Goal: Task Accomplishment & Management: Use online tool/utility

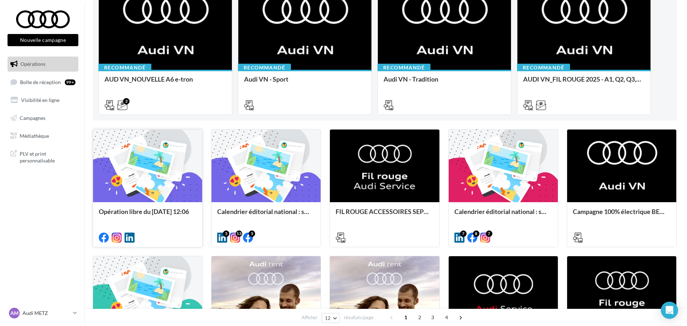
scroll to position [112, 0]
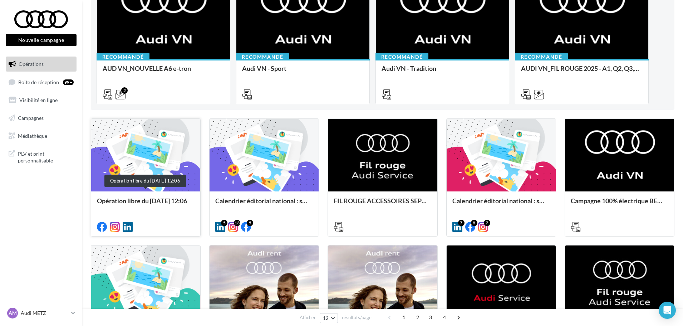
click at [166, 202] on div "Opération libre du 01/09/2025 12:06" at bounding box center [146, 204] width 98 height 14
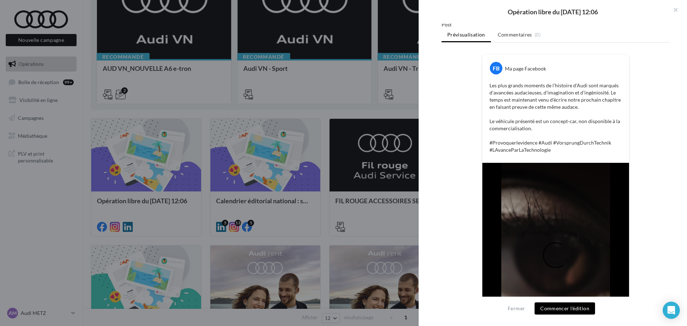
scroll to position [95, 0]
click at [559, 312] on button "Commencer l'édition" at bounding box center [565, 308] width 60 height 12
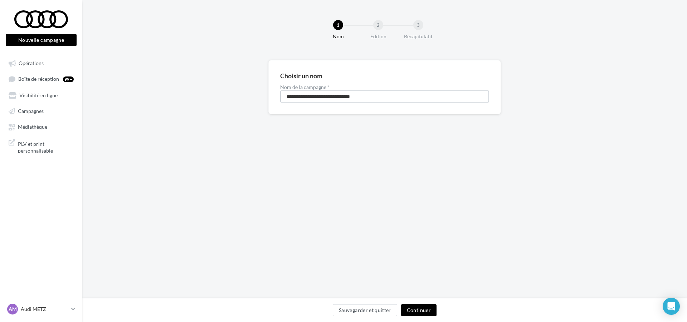
click at [293, 98] on input "**********" at bounding box center [384, 97] width 209 height 12
type input "**********"
click at [416, 313] on button "Continuer" at bounding box center [418, 311] width 35 height 12
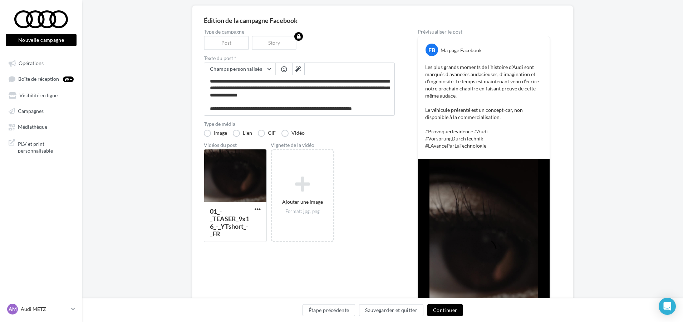
scroll to position [53, 0]
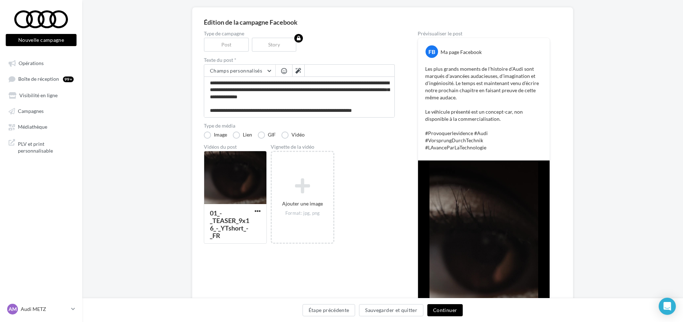
click at [443, 310] on button "Continuer" at bounding box center [445, 311] width 35 height 12
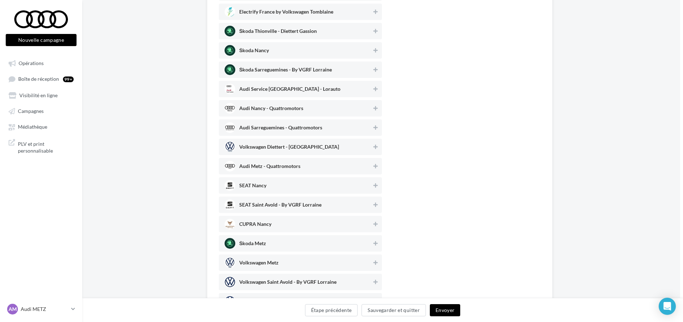
scroll to position [151, 3]
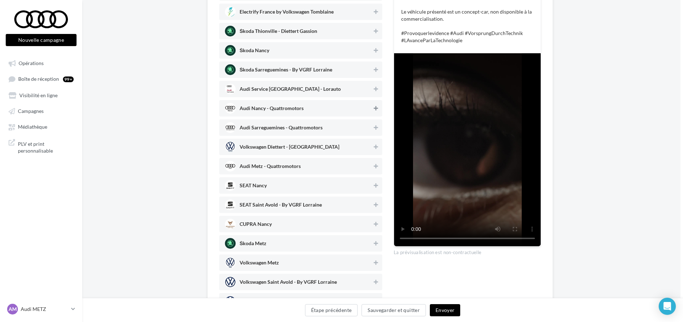
click at [374, 107] on icon at bounding box center [376, 108] width 4 height 5
click at [375, 126] on icon at bounding box center [376, 127] width 4 height 5
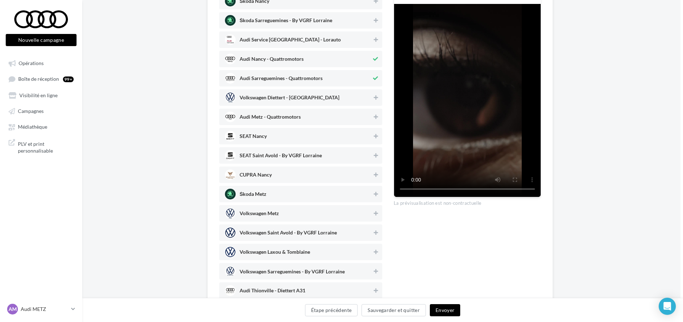
scroll to position [234, 3]
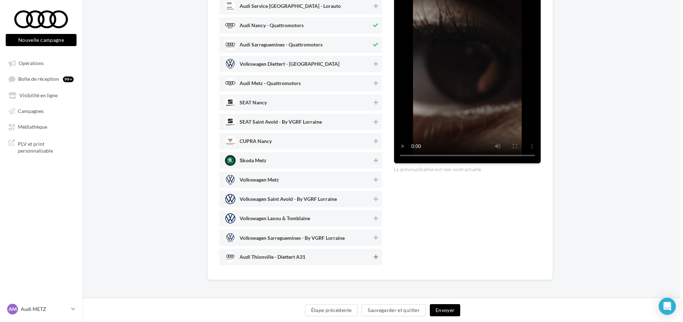
click at [375, 257] on icon at bounding box center [376, 257] width 4 height 5
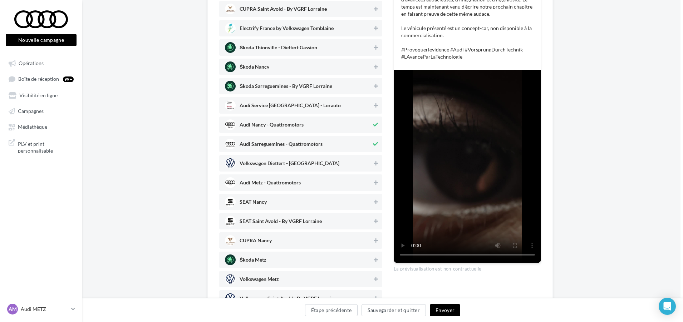
scroll to position [133, 3]
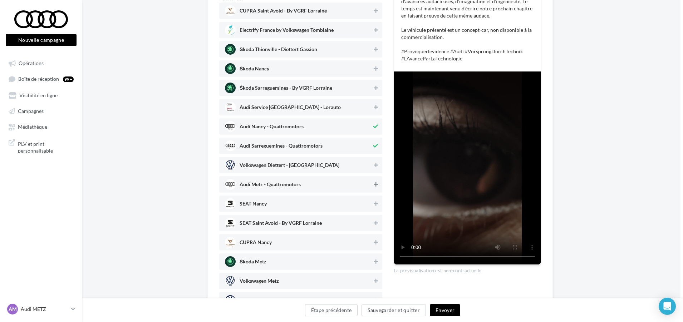
click at [375, 184] on icon at bounding box center [376, 184] width 4 height 5
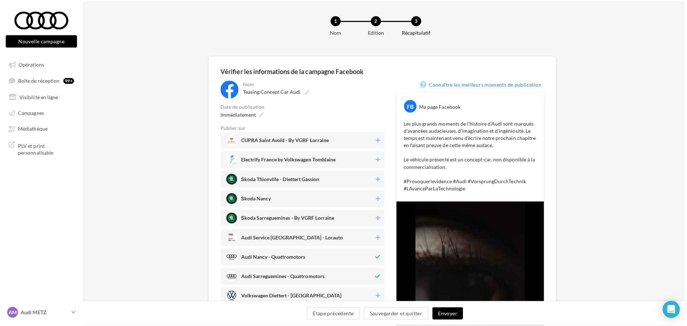
scroll to position [5, 3]
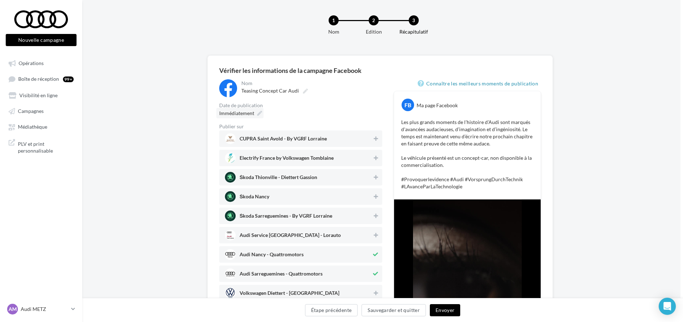
click at [261, 111] on div "Immédiatement" at bounding box center [239, 113] width 47 height 10
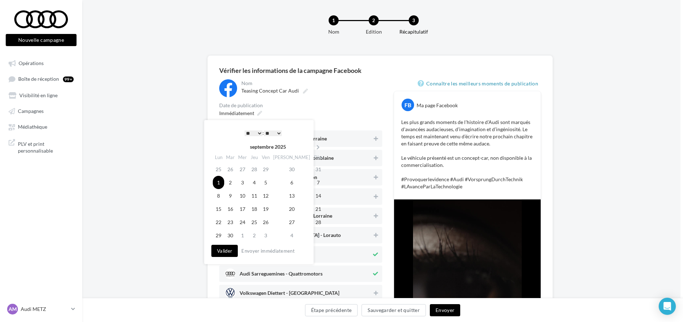
click at [298, 99] on div "**********" at bounding box center [300, 286] width 163 height 415
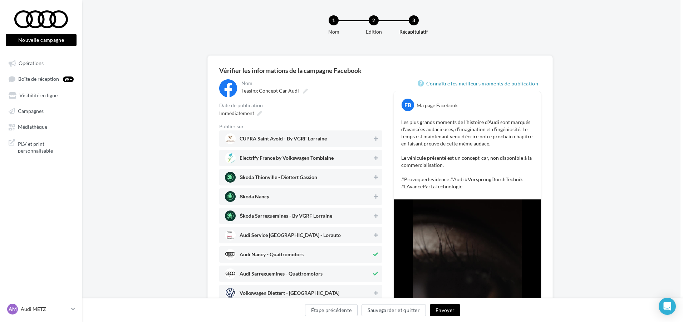
click at [444, 313] on button "Envoyer" at bounding box center [445, 311] width 30 height 12
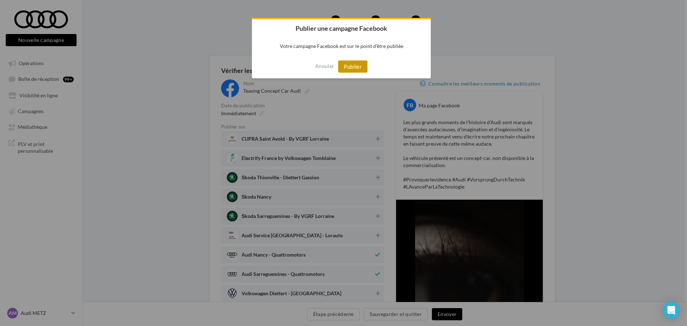
click at [351, 70] on button "Publier" at bounding box center [352, 66] width 29 height 12
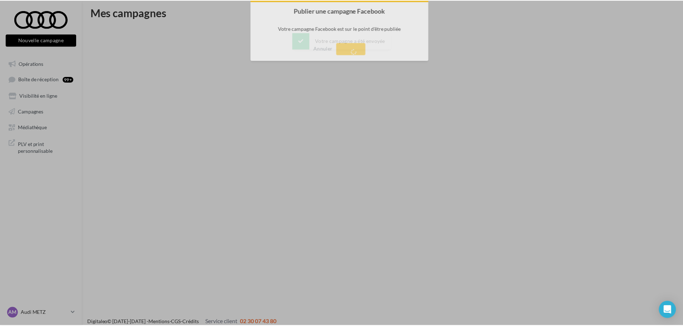
scroll to position [11, 0]
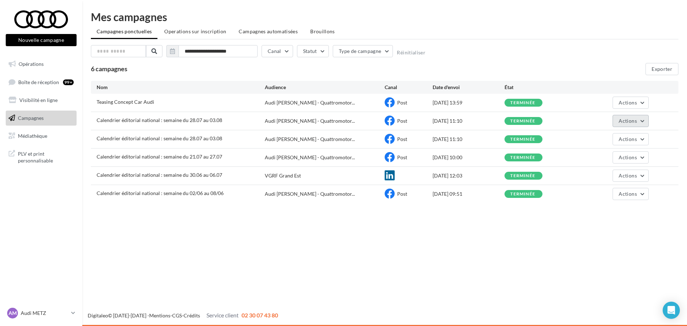
click at [624, 123] on span "Actions" at bounding box center [628, 121] width 18 height 6
click at [606, 138] on button "Voir les résultats" at bounding box center [613, 137] width 72 height 19
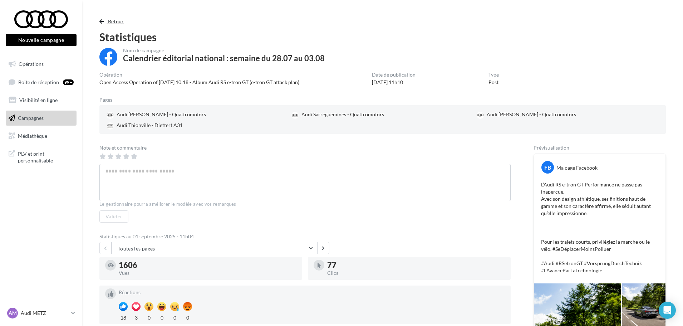
click at [104, 23] on button "Retour" at bounding box center [113, 21] width 28 height 9
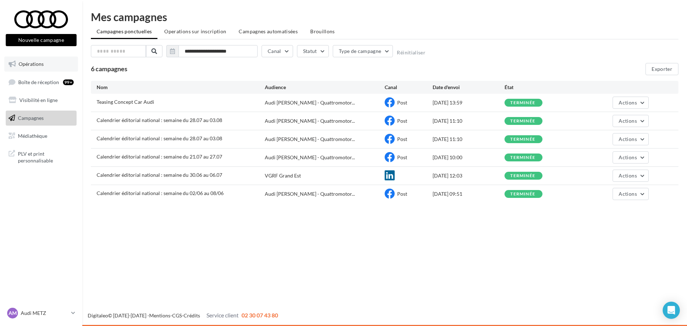
click at [28, 61] on span "Opérations" at bounding box center [31, 64] width 25 height 6
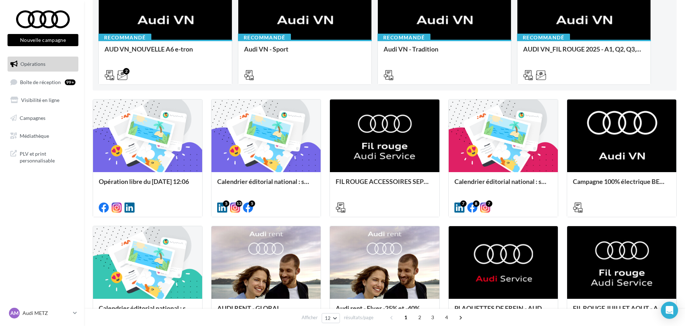
scroll to position [138, 0]
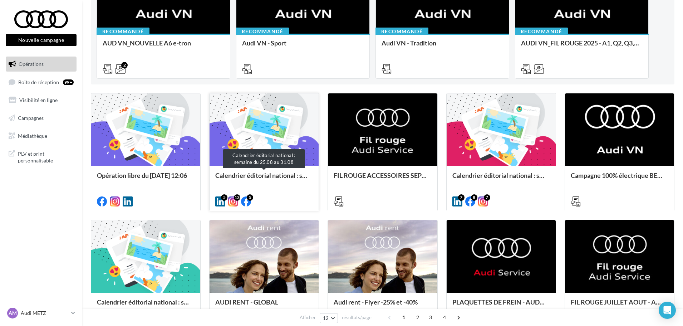
click at [262, 184] on div "Calendrier éditorial national : semaine du 25.08 au 31.08" at bounding box center [264, 179] width 98 height 14
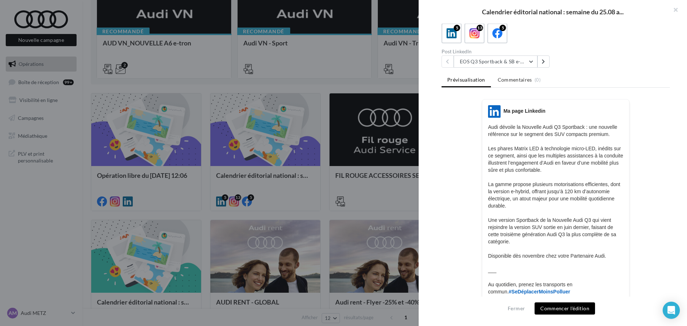
scroll to position [43, 0]
click at [545, 66] on button at bounding box center [543, 62] width 12 height 12
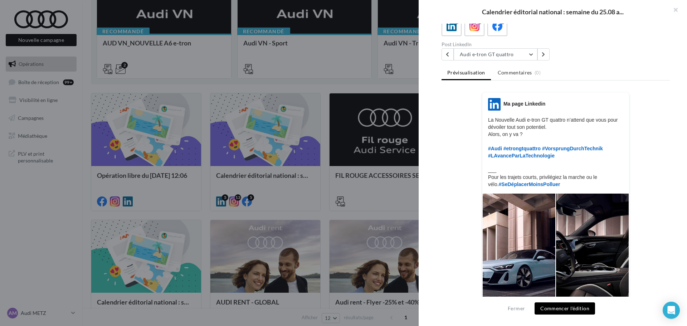
scroll to position [51, 0]
click at [544, 54] on icon at bounding box center [543, 54] width 3 height 5
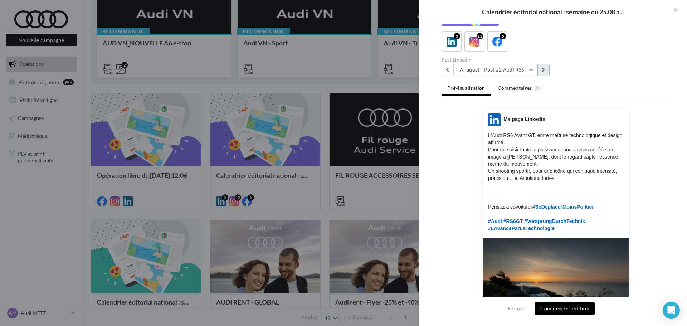
scroll to position [0, 0]
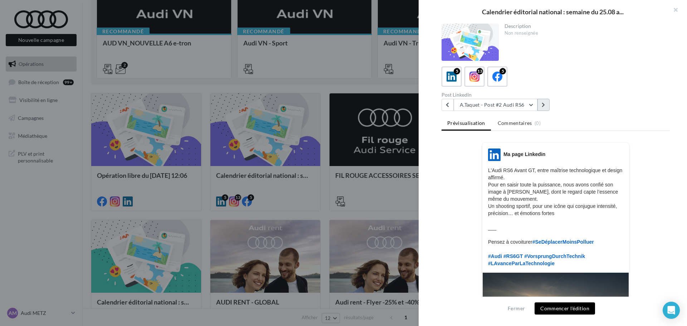
click at [542, 106] on icon at bounding box center [543, 104] width 3 height 5
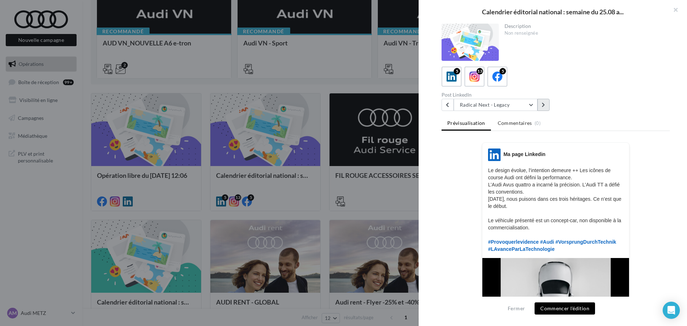
click at [542, 105] on icon at bounding box center [543, 104] width 3 height 5
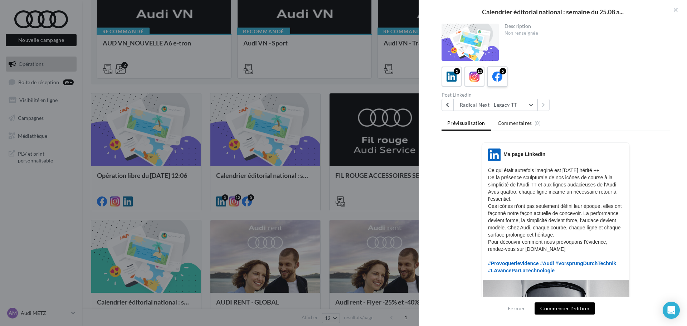
click at [494, 74] on icon at bounding box center [497, 77] width 10 height 10
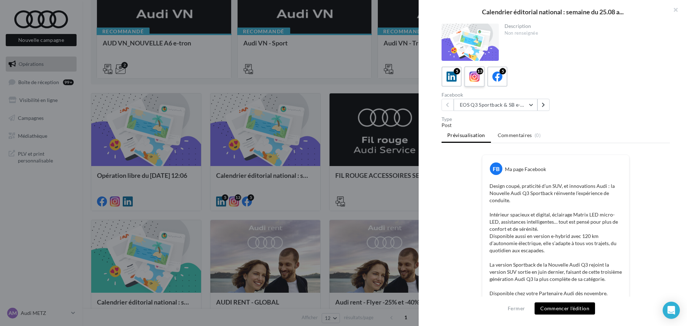
click at [469, 81] on icon at bounding box center [474, 77] width 10 height 10
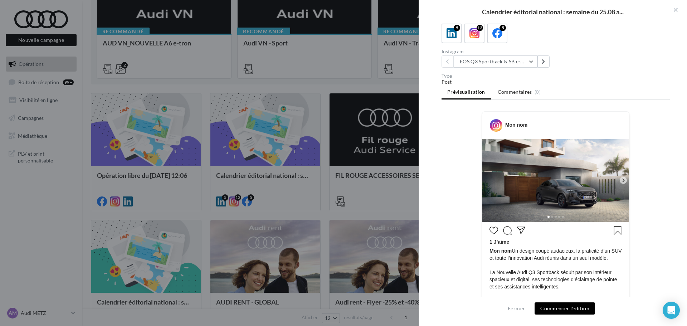
scroll to position [44, 0]
click at [526, 64] on button "EOS Q3 Sportback & SB e-Hybrid" at bounding box center [496, 61] width 84 height 12
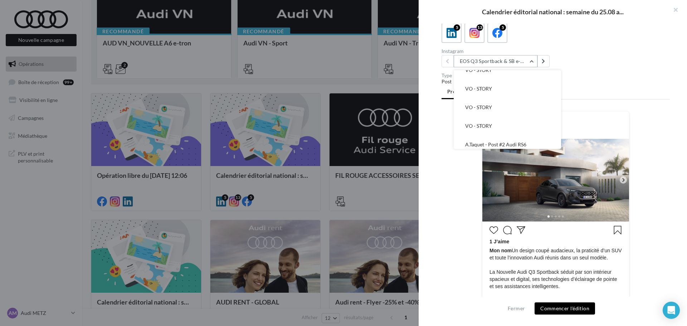
scroll to position [84, 0]
click at [517, 128] on button "VO - STORY" at bounding box center [507, 125] width 107 height 19
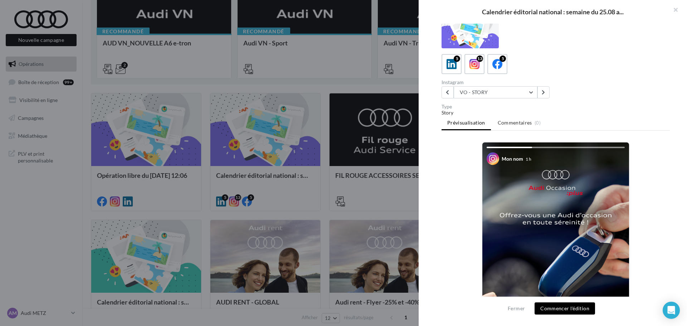
scroll to position [0, 0]
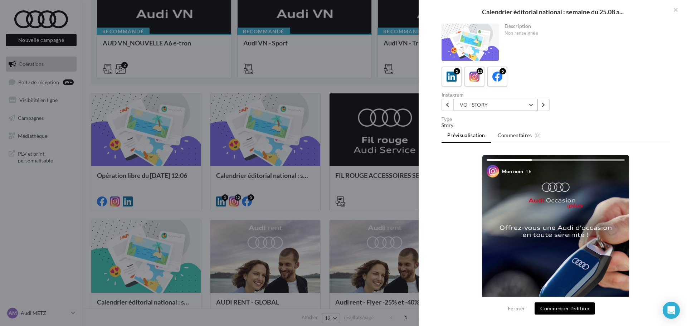
click at [488, 104] on button "VO - STORY" at bounding box center [496, 105] width 84 height 12
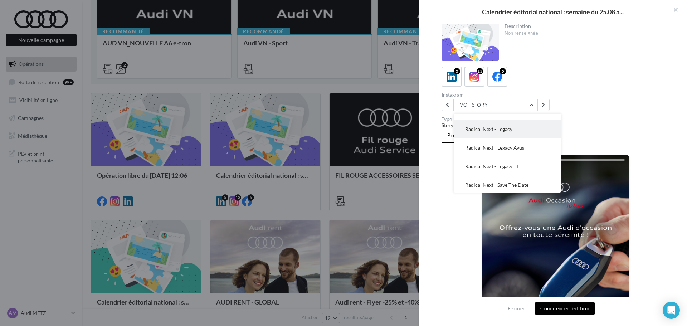
scroll to position [163, 0]
click at [491, 185] on span "Radical Next - Save The Date" at bounding box center [496, 183] width 63 height 6
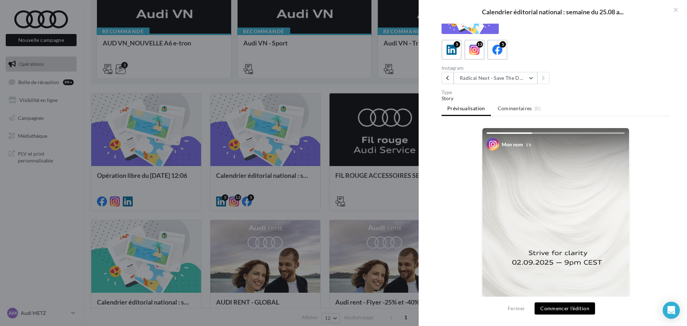
scroll to position [26, 0]
click at [474, 76] on button "Radical Next - Save The Date" at bounding box center [496, 78] width 84 height 12
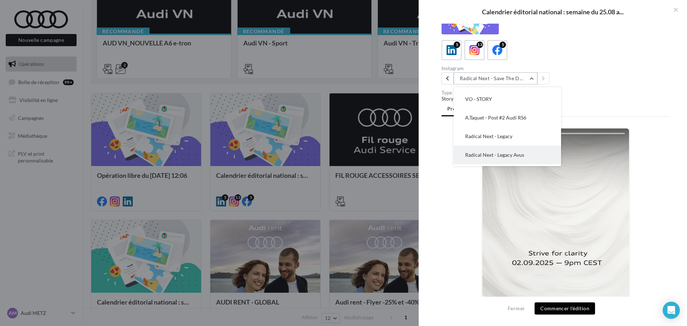
scroll to position [127, 0]
click at [480, 135] on span "Radical Next - Legacy" at bounding box center [488, 136] width 47 height 6
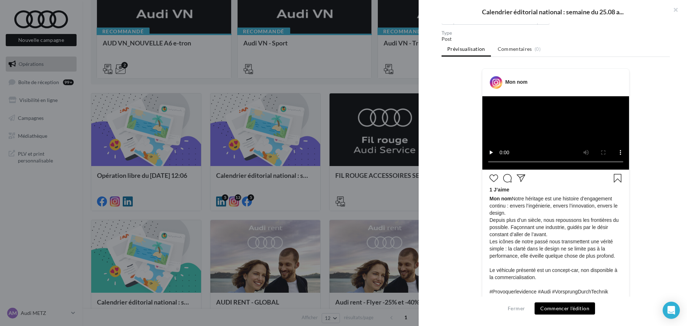
scroll to position [61, 0]
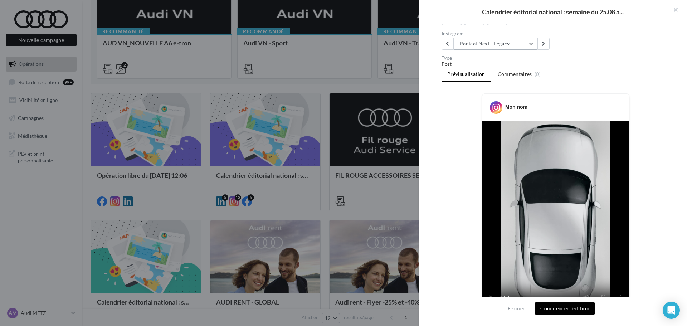
click at [500, 44] on button "Radical Next - Legacy" at bounding box center [496, 44] width 84 height 12
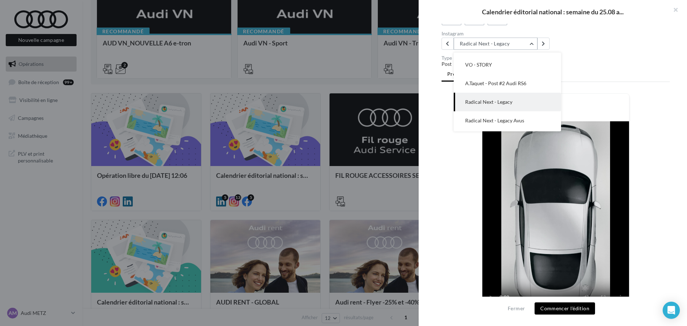
scroll to position [149, 0]
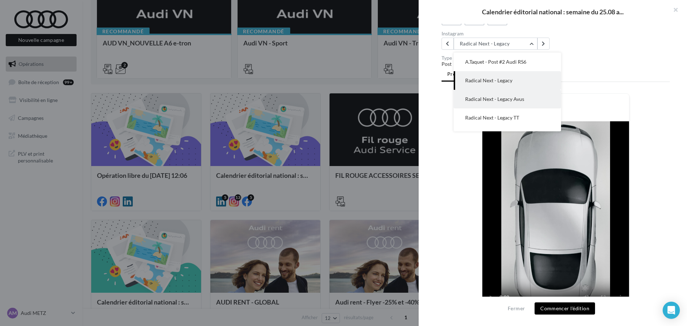
click at [496, 98] on span "Radical Next - Legacy Avus" at bounding box center [494, 99] width 59 height 6
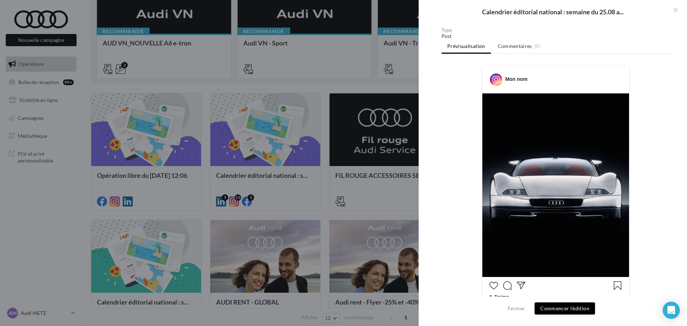
scroll to position [69, 0]
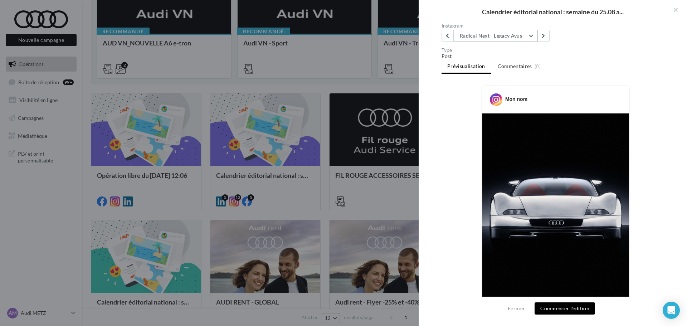
click at [488, 36] on button "Radical Next - Legacy Avus" at bounding box center [496, 36] width 84 height 12
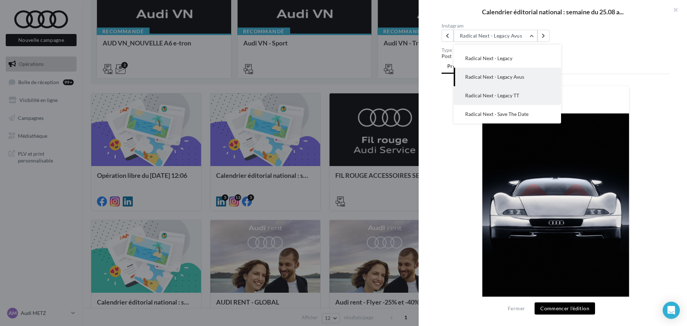
click at [491, 93] on span "Radical Next - Legacy TT" at bounding box center [492, 95] width 54 height 6
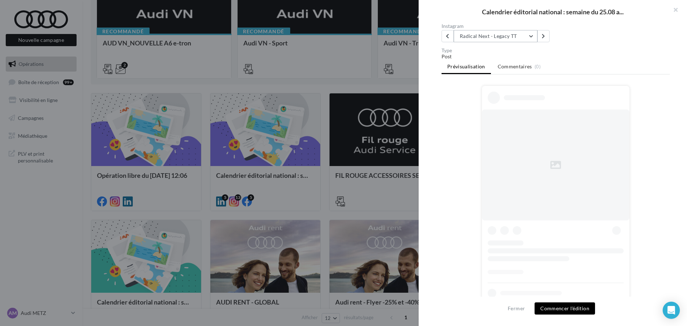
scroll to position [69, 0]
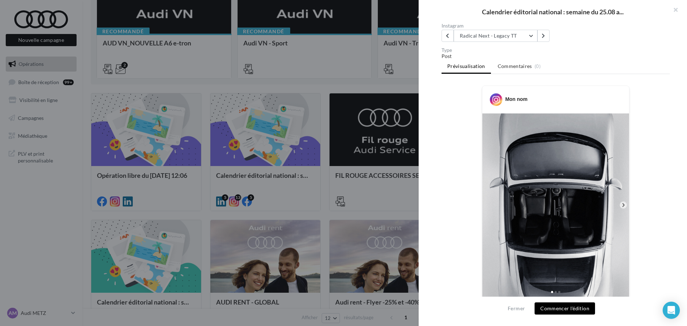
click at [486, 29] on div "Instagram Radical Next - Legacy TT EOS Q3 Sportback & SB e-Hybrid Audi e-tron G…" at bounding box center [500, 32] width 117 height 19
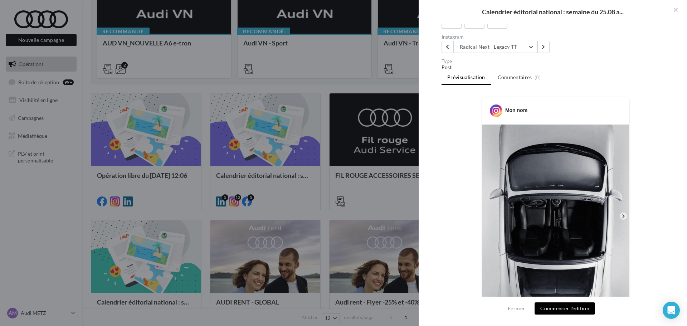
scroll to position [58, 0]
click at [487, 48] on button "Radical Next - Legacy TT" at bounding box center [496, 47] width 84 height 12
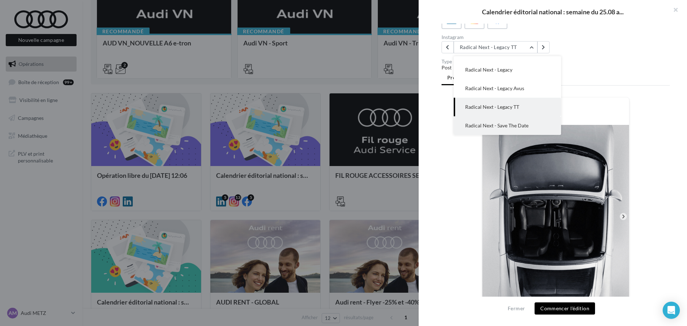
click at [488, 118] on button "Radical Next - Save The Date" at bounding box center [507, 125] width 107 height 19
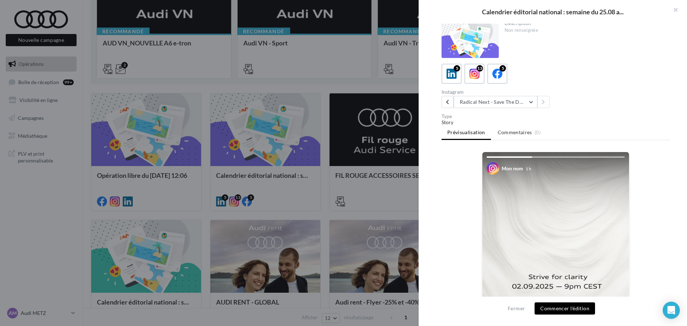
scroll to position [3, 0]
click at [563, 308] on button "Commencer l'édition" at bounding box center [565, 308] width 60 height 12
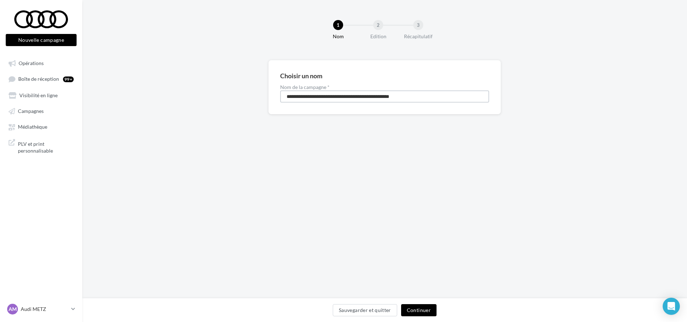
click at [344, 97] on input "**********" at bounding box center [384, 97] width 209 height 12
type input "**********"
click at [415, 308] on button "Continuer" at bounding box center [418, 311] width 35 height 12
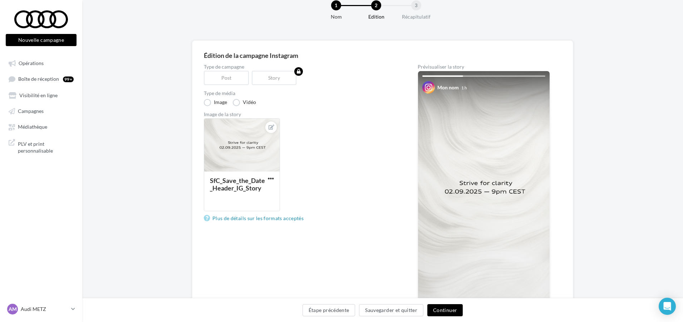
scroll to position [19, 0]
click at [440, 306] on button "Continuer" at bounding box center [445, 311] width 35 height 12
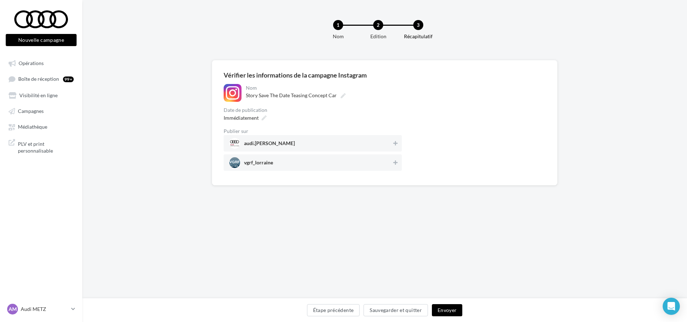
click at [352, 125] on div "**********" at bounding box center [313, 127] width 178 height 87
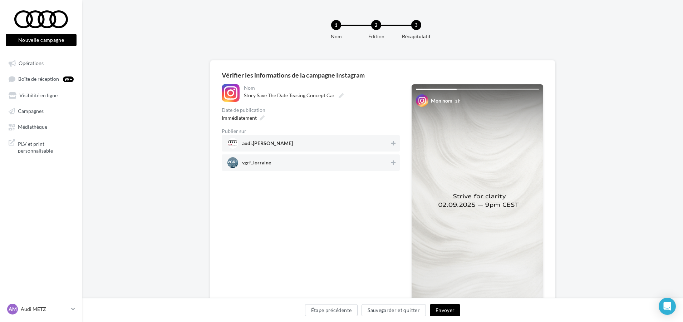
click at [378, 145] on span "audi.[PERSON_NAME]" at bounding box center [309, 143] width 162 height 11
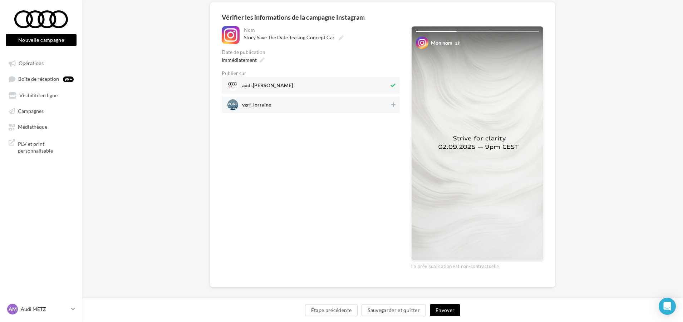
scroll to position [65, 0]
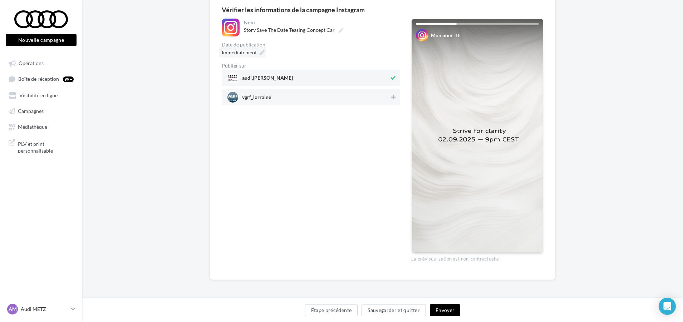
click at [261, 54] on icon at bounding box center [262, 52] width 5 height 5
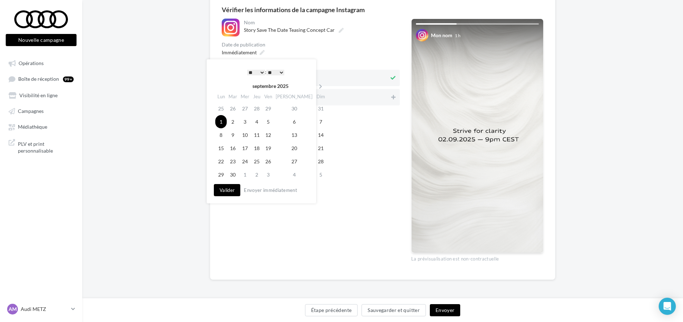
click at [265, 73] on div "* * * * * * * * * * ** ** ** ** ** ** ** ** ** ** ** ** ** ** : ** ** ** ** ** …" at bounding box center [266, 72] width 72 height 11
click at [260, 74] on select "* * * * * * * * * * ** ** ** ** ** ** ** ** ** ** ** ** ** **" at bounding box center [256, 73] width 18 height 6
click at [223, 191] on button "Valider" at bounding box center [227, 190] width 26 height 12
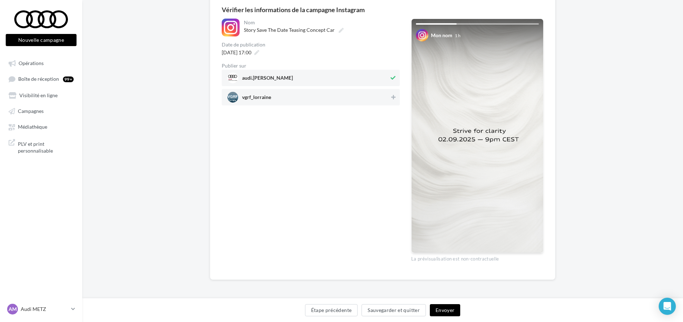
click at [442, 307] on button "Envoyer" at bounding box center [445, 311] width 30 height 12
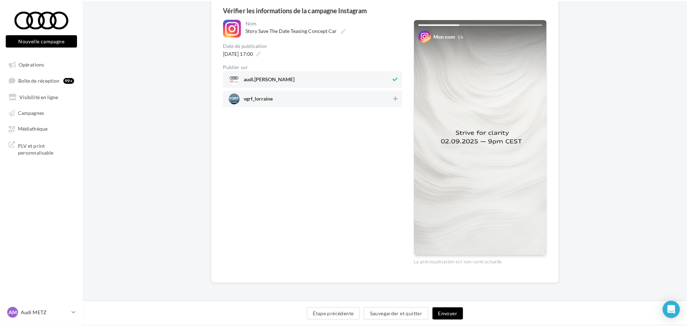
scroll to position [62, 0]
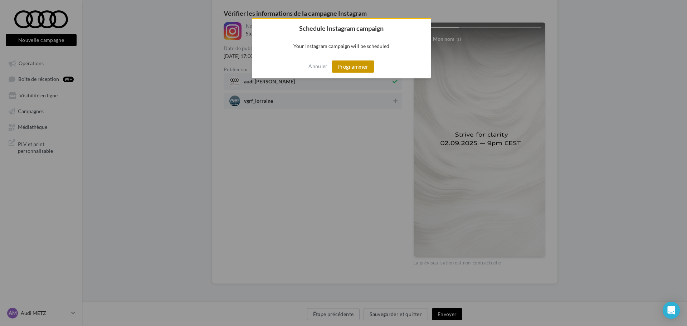
click at [353, 68] on button "Programmer" at bounding box center [353, 66] width 43 height 12
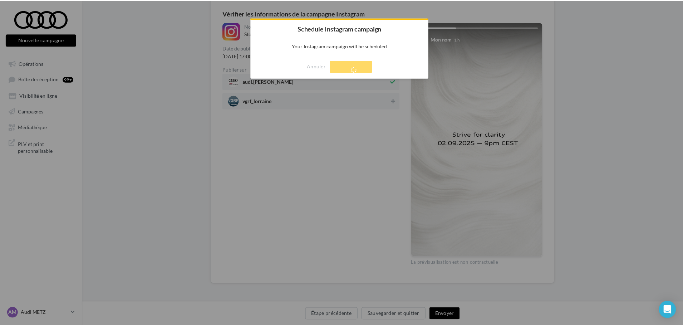
scroll to position [11, 0]
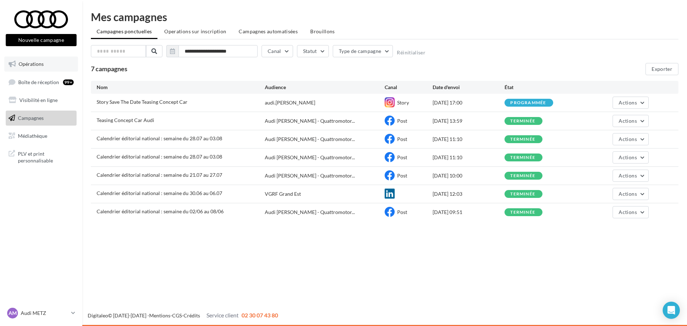
click at [41, 64] on span "Opérations" at bounding box center [31, 64] width 25 height 6
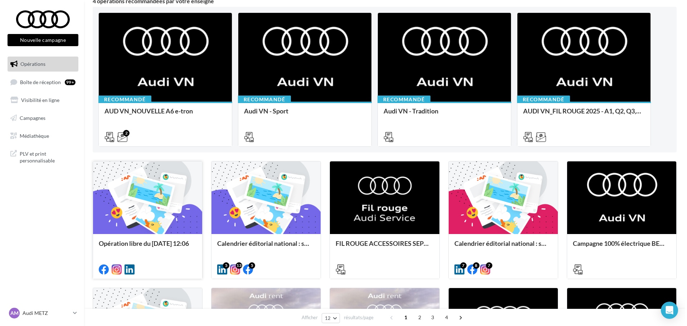
scroll to position [57, 0]
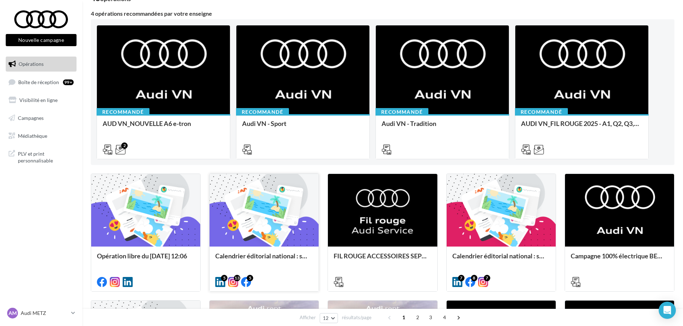
click at [257, 226] on div at bounding box center [264, 210] width 109 height 73
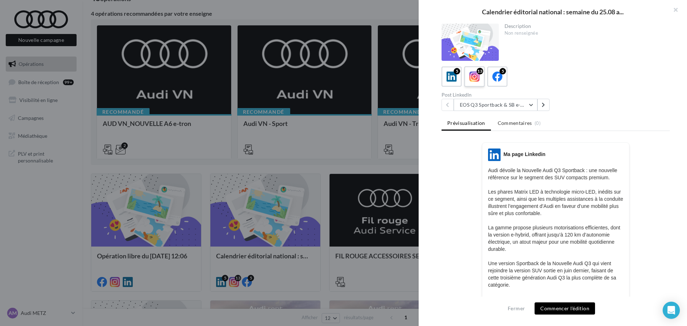
click at [473, 82] on icon at bounding box center [474, 77] width 10 height 10
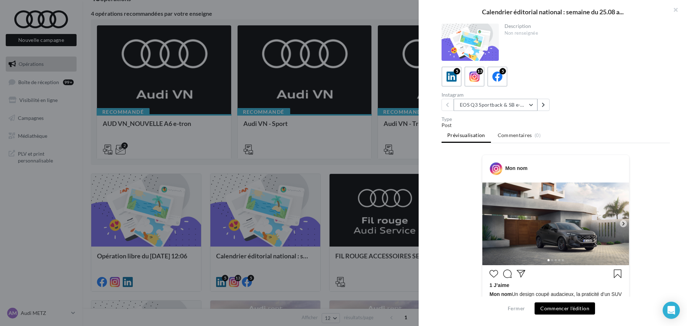
click at [489, 106] on button "EOS Q3 Sportback & SB e-Hybrid" at bounding box center [496, 105] width 84 height 12
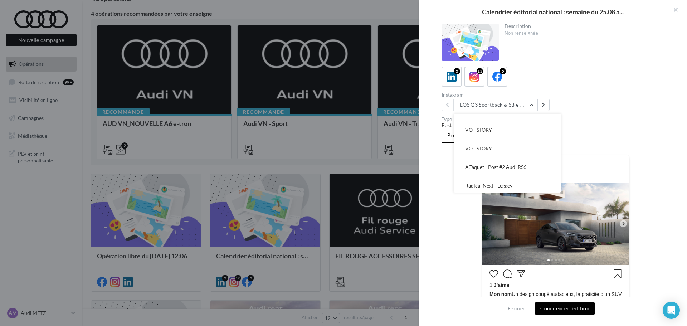
scroll to position [163, 0]
click at [491, 162] on span "Radical Next - Legacy TT" at bounding box center [492, 164] width 54 height 6
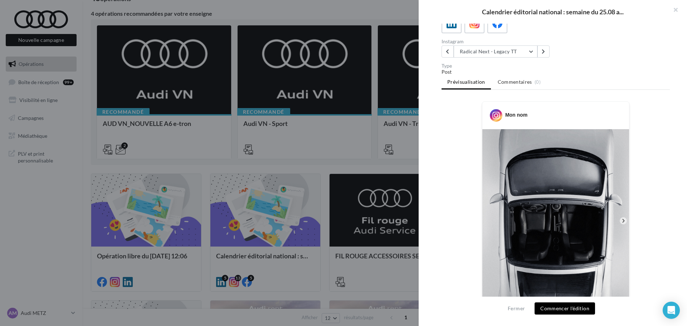
scroll to position [40, 0]
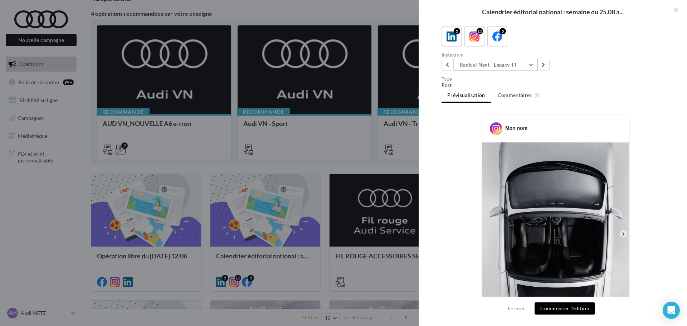
click at [487, 66] on button "Radical Next - Legacy TT" at bounding box center [496, 65] width 84 height 12
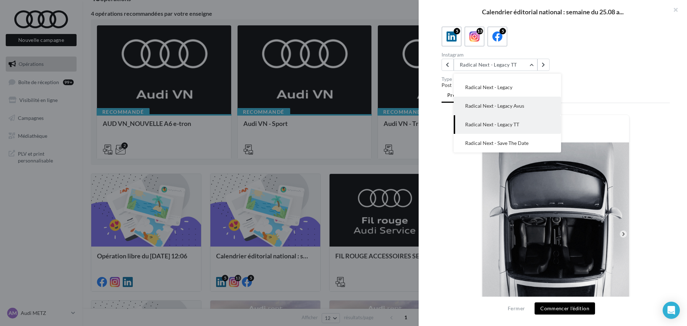
click at [492, 109] on button "Radical Next - Legacy Avus" at bounding box center [507, 106] width 107 height 19
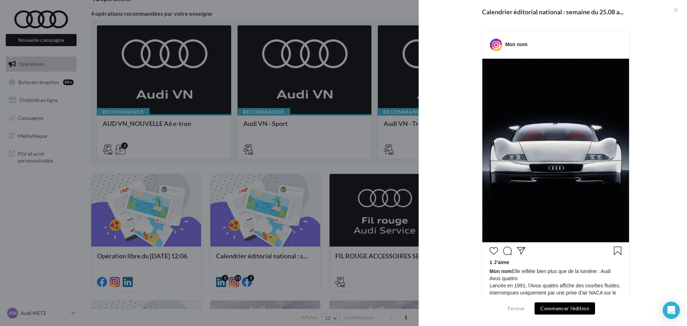
scroll to position [53, 0]
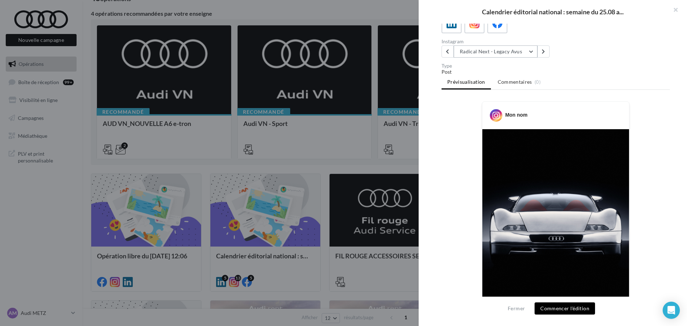
click at [477, 52] on button "Radical Next - Legacy Avus" at bounding box center [496, 51] width 84 height 12
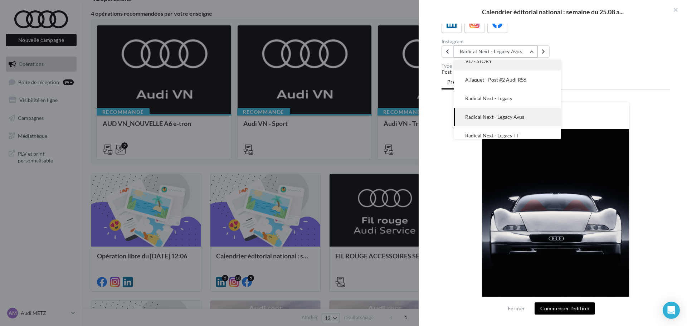
scroll to position [139, 0]
click at [485, 95] on span "Radical Next - Legacy" at bounding box center [488, 98] width 47 height 6
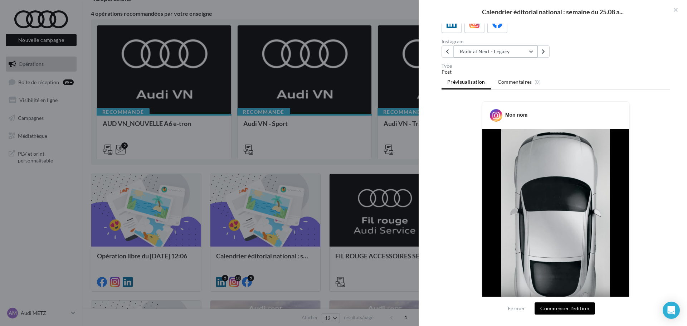
click at [492, 53] on button "Radical Next - Legacy" at bounding box center [496, 51] width 84 height 12
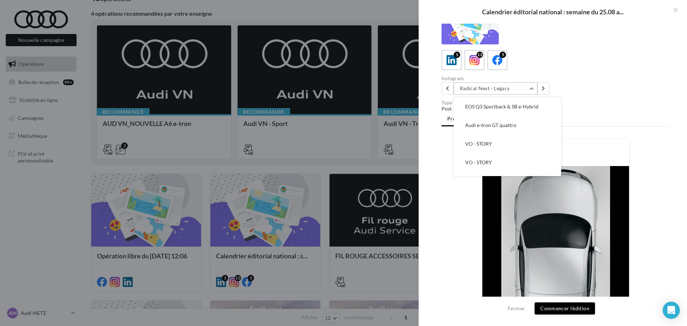
scroll to position [16, 0]
click at [506, 123] on span "Audi e-tron GT quattro" at bounding box center [490, 125] width 51 height 6
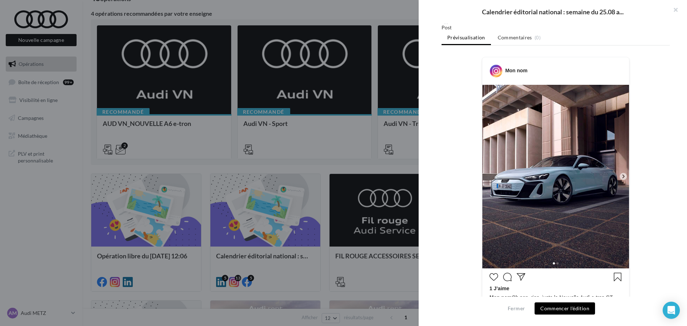
scroll to position [57, 0]
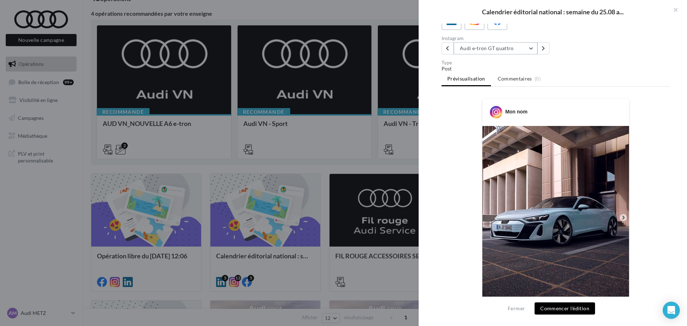
click at [492, 48] on button "Audi e-tron GT quattro" at bounding box center [496, 48] width 84 height 12
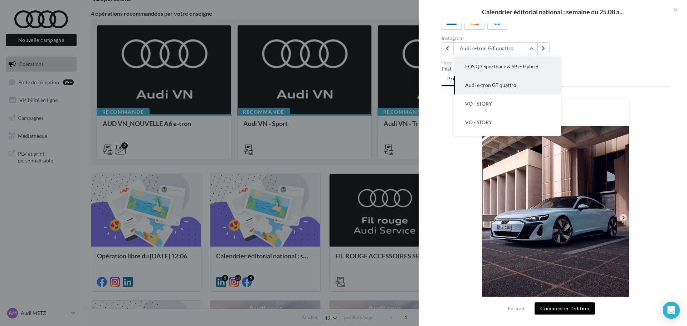
click at [492, 64] on span "EOS Q3 Sportback & SB e-Hybrid" at bounding box center [501, 66] width 73 height 6
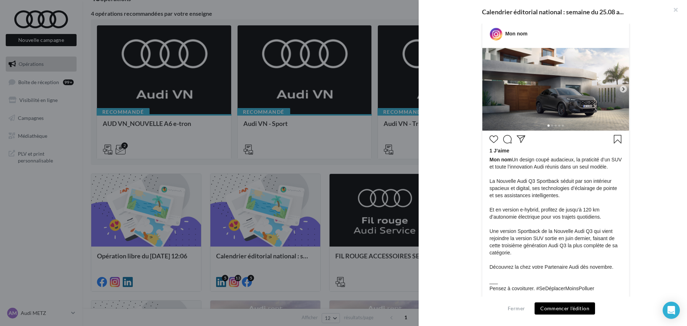
scroll to position [135, 0]
click at [678, 10] on button "button" at bounding box center [672, 10] width 29 height 21
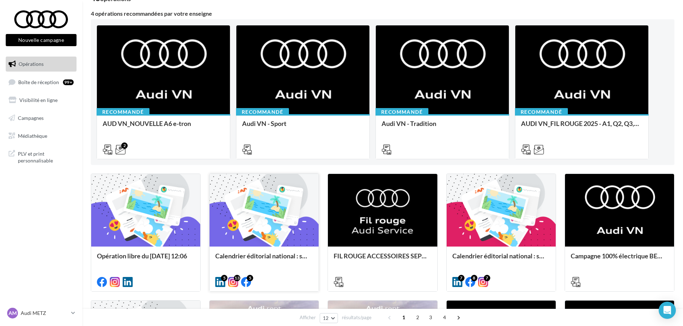
click at [279, 219] on div at bounding box center [264, 210] width 109 height 73
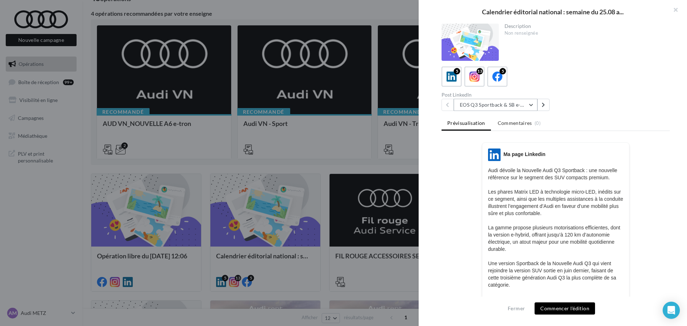
click at [523, 107] on button "EOS Q3 Sportback & SB e-Hybrid" at bounding box center [496, 105] width 84 height 12
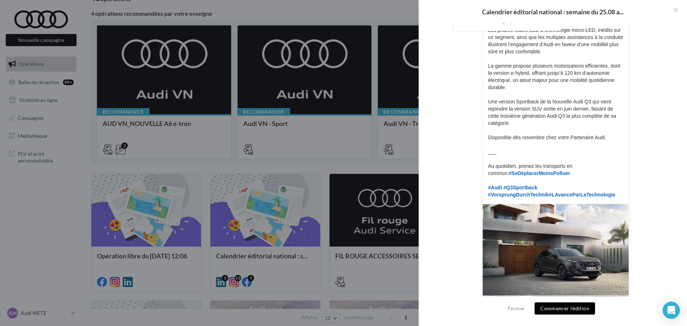
scroll to position [0, 0]
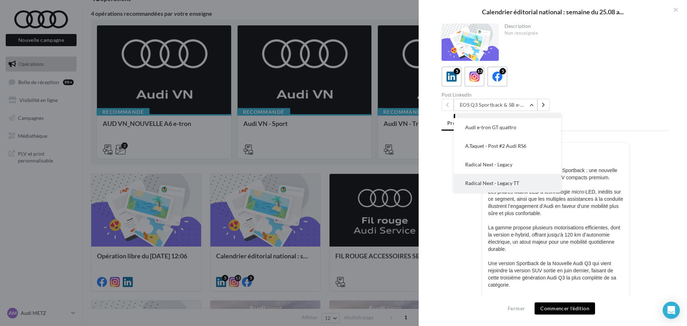
click at [495, 180] on button "Radical Next - Legacy TT" at bounding box center [507, 183] width 107 height 19
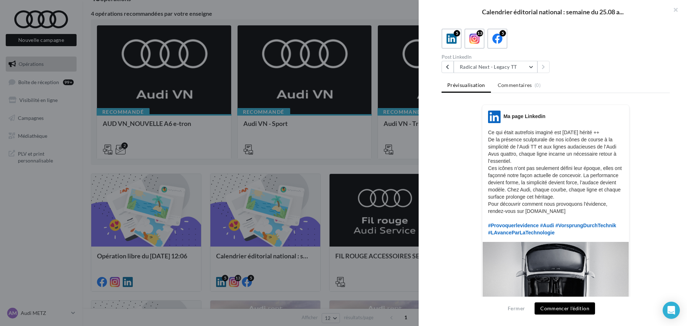
scroll to position [24, 0]
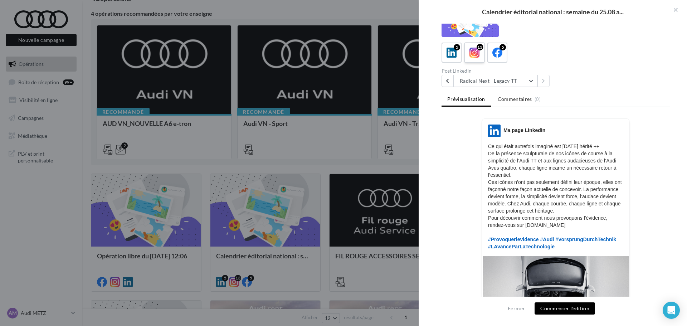
click at [473, 50] on icon at bounding box center [474, 53] width 10 height 10
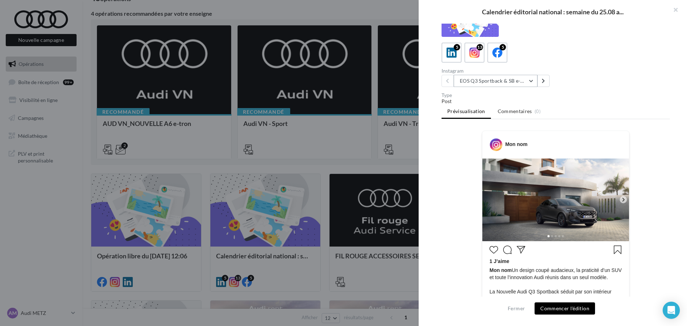
click at [505, 82] on button "EOS Q3 Sportback & SB e-Hybrid" at bounding box center [496, 81] width 84 height 12
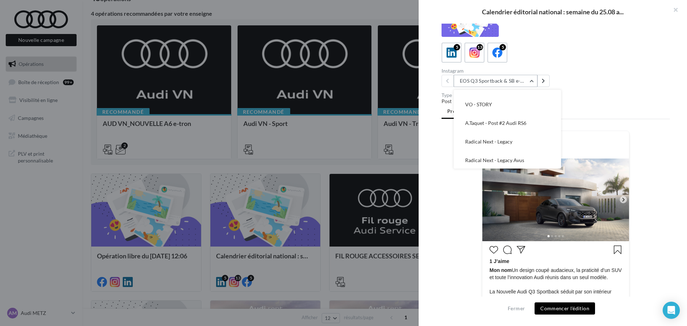
scroll to position [163, 0]
click at [502, 141] on span "Radical Next - Legacy TT" at bounding box center [492, 140] width 54 height 6
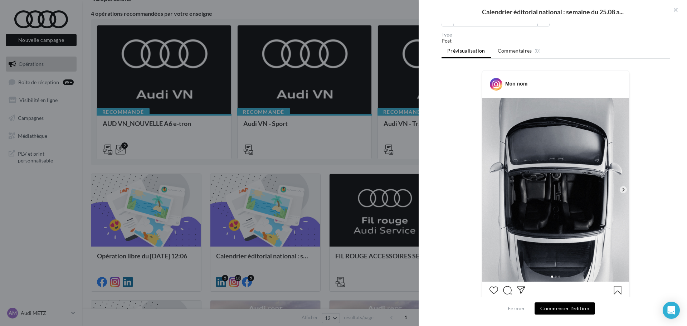
scroll to position [85, 0]
click at [624, 188] on icon at bounding box center [623, 189] width 6 height 6
click at [620, 190] on icon at bounding box center [623, 189] width 6 height 6
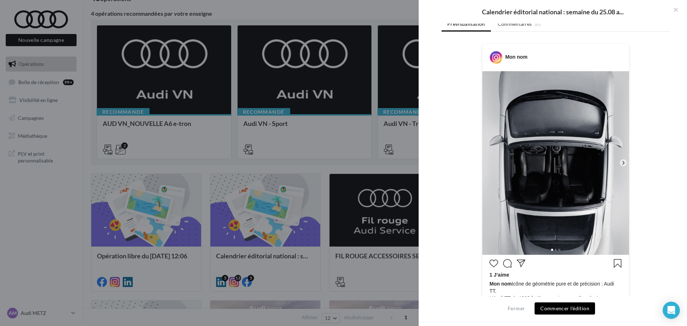
scroll to position [47, 0]
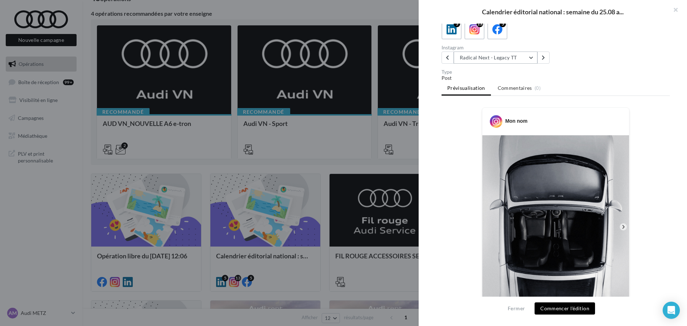
click at [498, 59] on button "Radical Next - Legacy TT" at bounding box center [496, 58] width 84 height 12
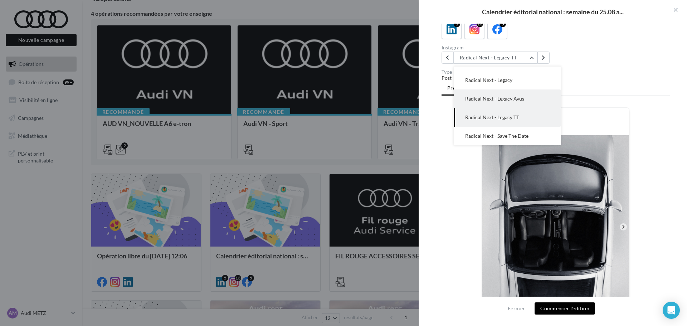
click at [499, 102] on button "Radical Next - Legacy Avus" at bounding box center [507, 98] width 107 height 19
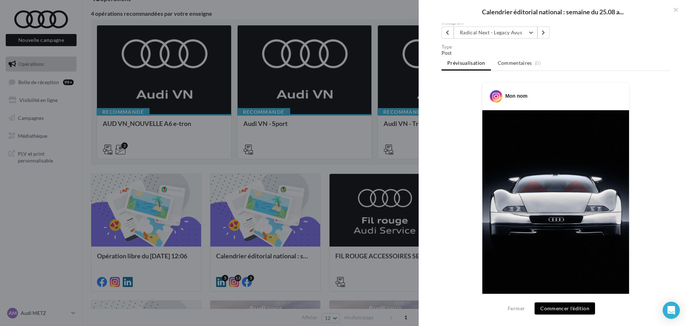
scroll to position [45, 0]
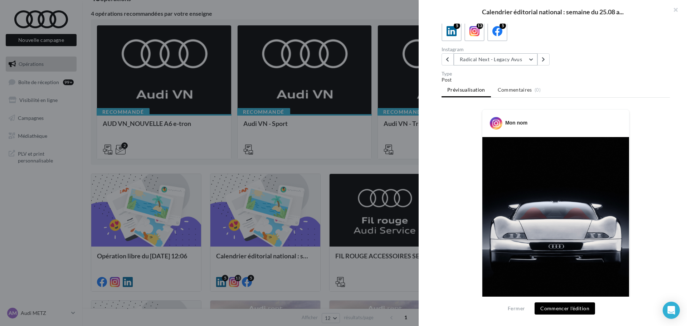
click at [488, 59] on button "Radical Next - Legacy Avus" at bounding box center [496, 59] width 84 height 12
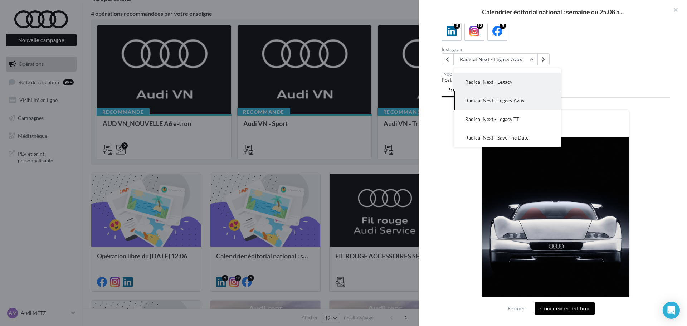
click at [495, 84] on span "Radical Next - Legacy" at bounding box center [488, 82] width 47 height 6
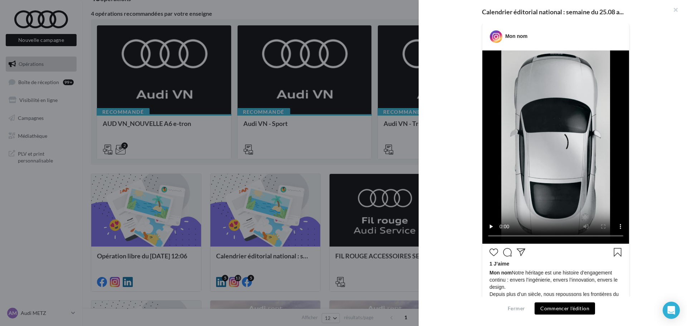
scroll to position [144, 0]
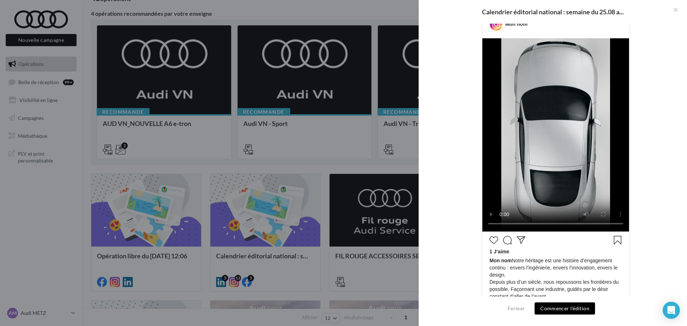
click at [556, 307] on button "Commencer l'édition" at bounding box center [565, 308] width 60 height 12
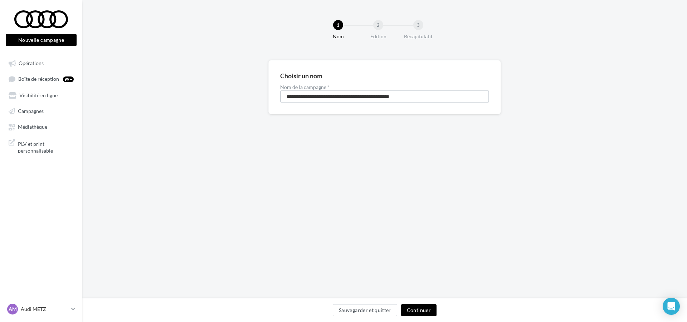
click at [362, 102] on input "**********" at bounding box center [384, 97] width 209 height 12
click at [284, 96] on input "**********" at bounding box center [384, 97] width 209 height 12
type input "**********"
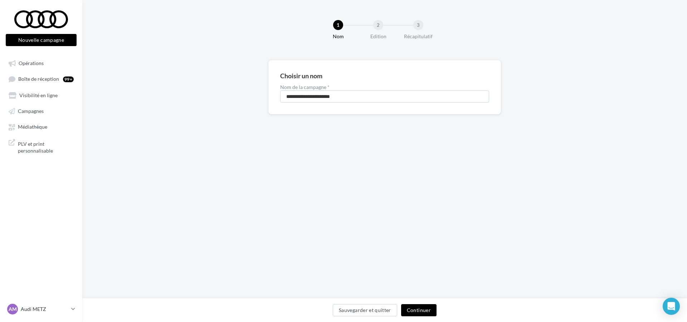
click at [418, 311] on button "Continuer" at bounding box center [418, 311] width 35 height 12
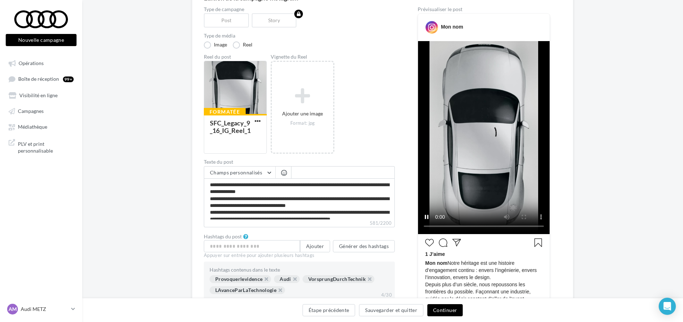
scroll to position [77, 0]
click at [451, 311] on button "Continuer" at bounding box center [445, 311] width 35 height 12
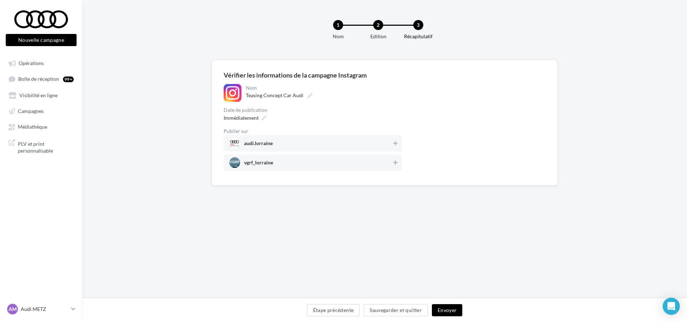
click at [392, 105] on div "**********" at bounding box center [313, 127] width 178 height 87
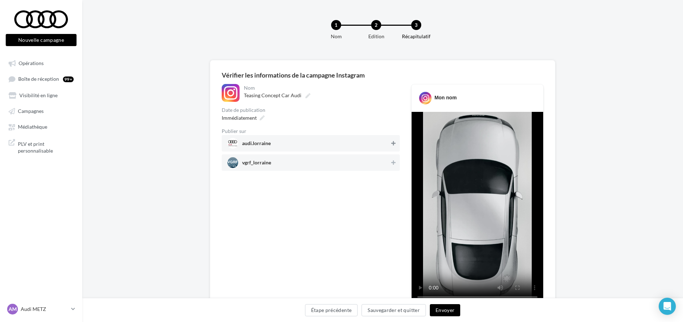
click at [390, 145] on button at bounding box center [393, 143] width 7 height 9
click at [447, 309] on button "Envoyer" at bounding box center [445, 311] width 30 height 12
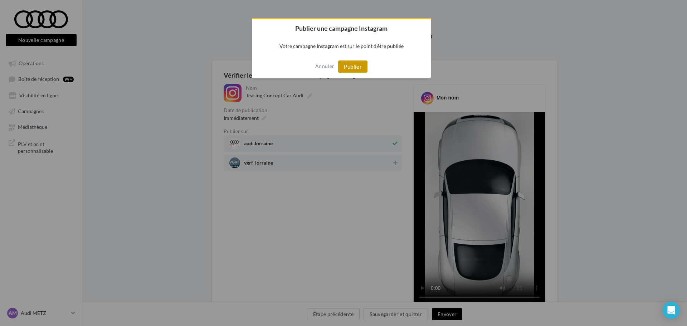
click at [354, 64] on button "Publier" at bounding box center [352, 66] width 29 height 12
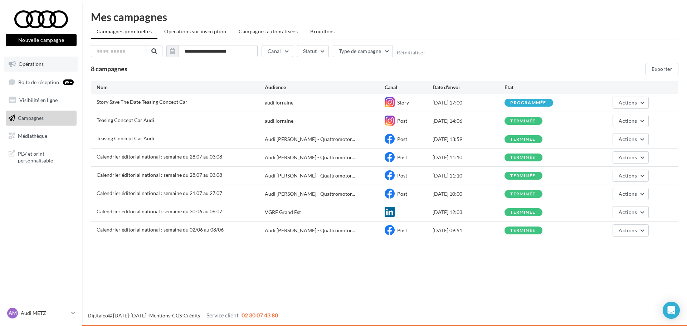
click at [45, 68] on link "Opérations" at bounding box center [41, 64] width 74 height 15
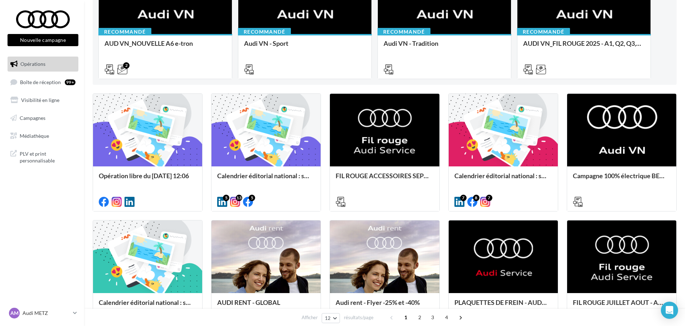
scroll to position [138, 0]
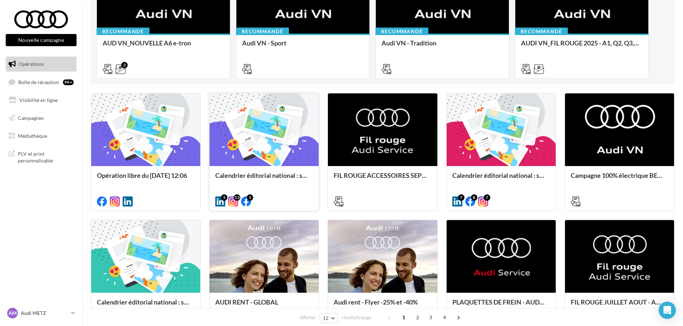
click at [275, 164] on div at bounding box center [264, 129] width 109 height 73
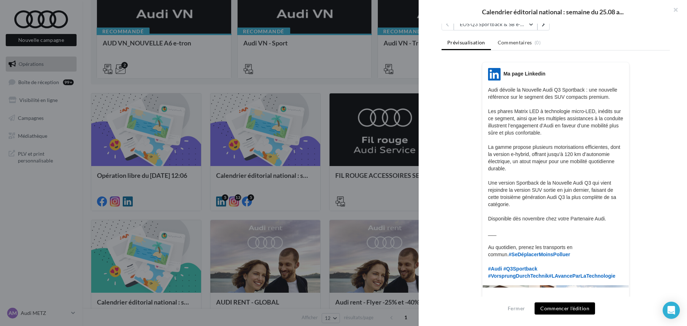
scroll to position [0, 0]
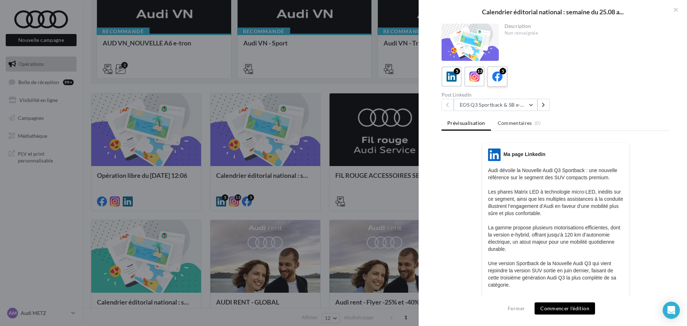
click at [492, 74] on icon at bounding box center [497, 77] width 10 height 10
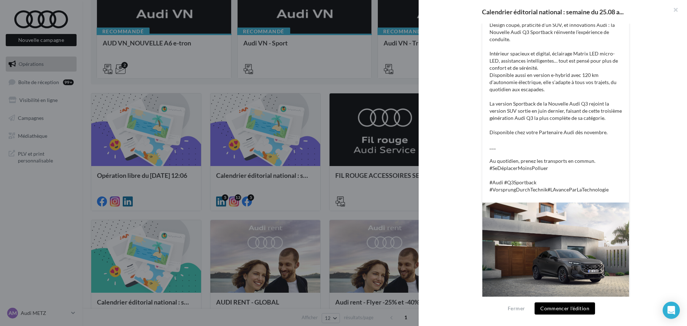
scroll to position [162, 0]
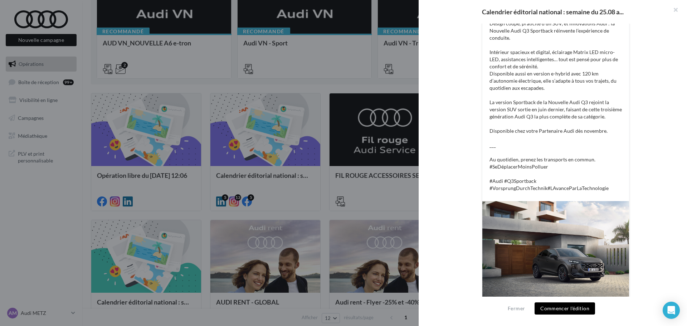
click at [560, 307] on button "Commencer l'édition" at bounding box center [565, 308] width 60 height 12
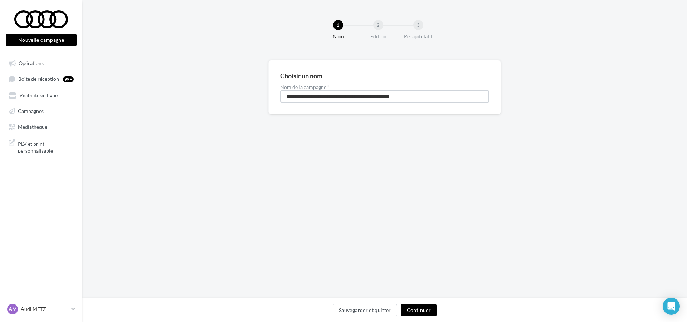
click at [308, 98] on input "**********" at bounding box center [384, 97] width 209 height 12
type input "*********"
click at [424, 311] on button "Continuer" at bounding box center [418, 311] width 35 height 12
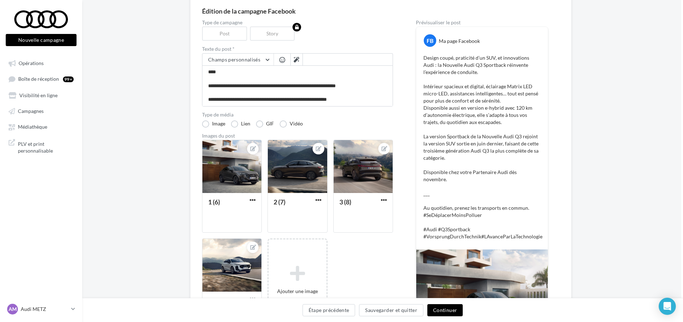
scroll to position [64, 2]
click at [442, 309] on button "Continuer" at bounding box center [445, 311] width 35 height 12
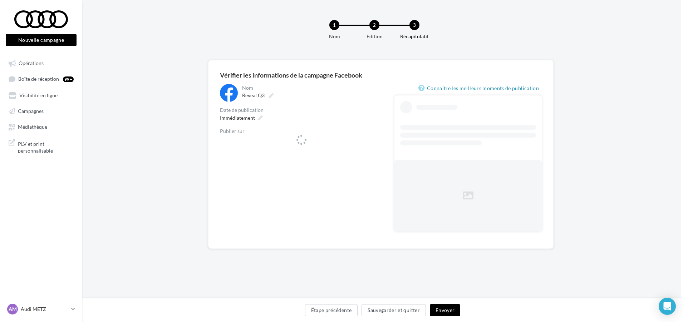
scroll to position [0, 2]
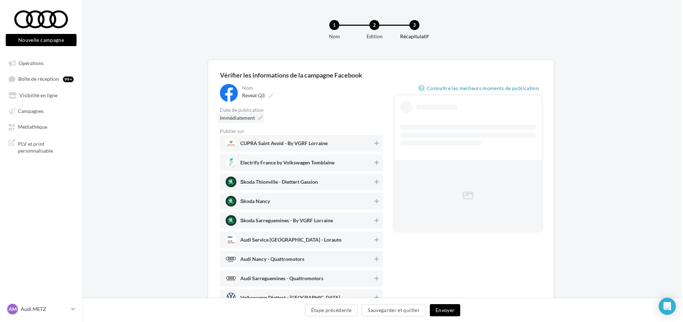
click at [256, 117] on div "Immédiatement" at bounding box center [240, 118] width 47 height 10
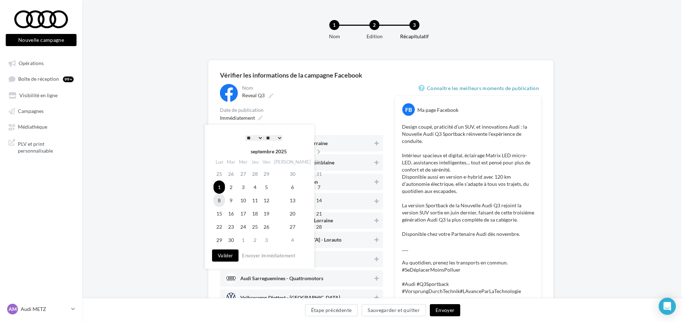
click at [220, 203] on td "8" at bounding box center [219, 200] width 11 height 13
click at [253, 133] on div "* * * * * * * * * * ** ** ** ** ** ** ** ** ** ** ** ** ** ** : ** ** ** ** ** …" at bounding box center [264, 137] width 72 height 11
click at [255, 135] on select "* * * * * * * * * * ** ** ** ** ** ** ** ** ** ** ** ** ** **" at bounding box center [254, 138] width 18 height 6
click at [222, 257] on button "Valider" at bounding box center [225, 256] width 26 height 12
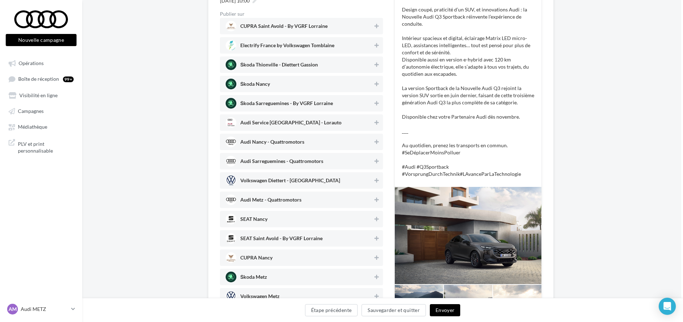
scroll to position [170, 2]
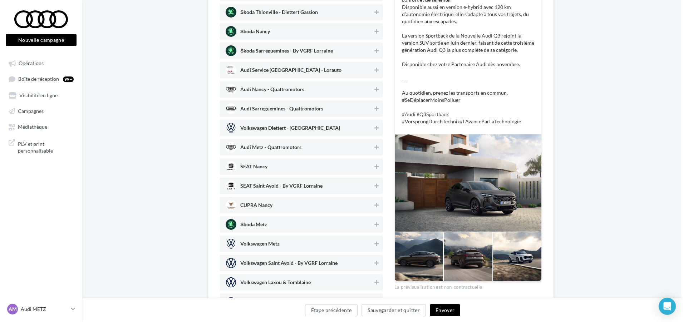
click at [319, 92] on span "Audi Nancy - Quattromotors" at bounding box center [299, 89] width 147 height 11
click at [318, 105] on span "Audi Sarreguemines - Quattromotors" at bounding box center [299, 108] width 147 height 11
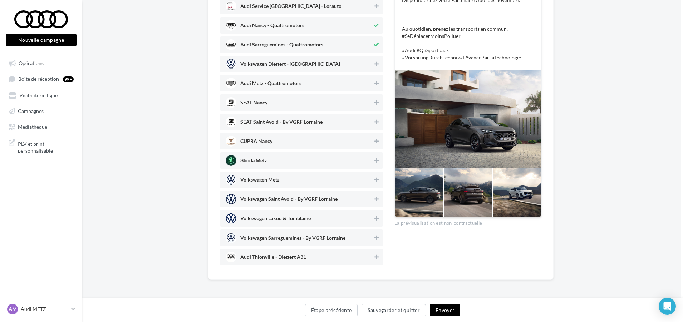
click at [291, 87] on span "Audi Metz - Quattromotors" at bounding box center [270, 85] width 61 height 8
click at [307, 254] on span "Audi Thionville - Diettert A31" at bounding box center [299, 257] width 147 height 11
click at [441, 312] on button "Envoyer" at bounding box center [445, 311] width 30 height 12
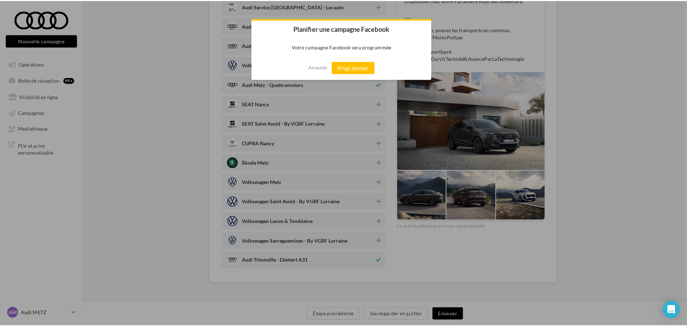
scroll to position [230, 2]
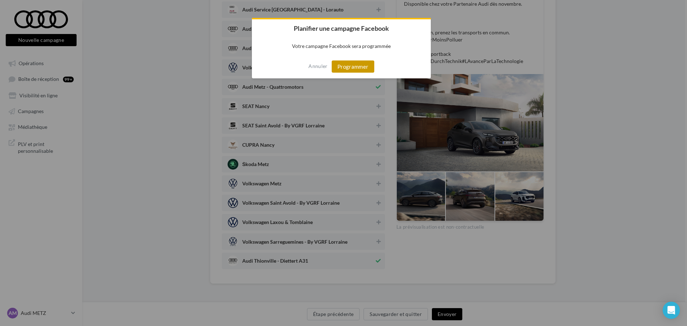
click at [355, 67] on button "Programmer" at bounding box center [353, 66] width 43 height 12
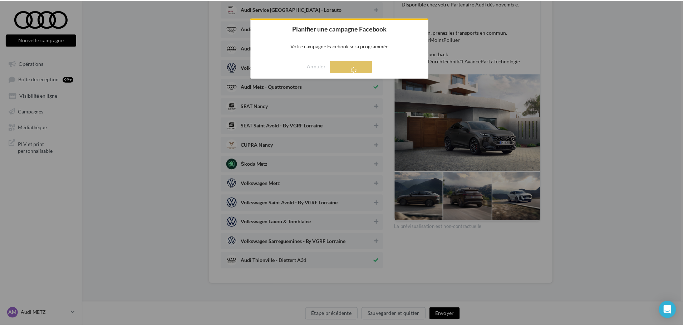
scroll to position [11, 0]
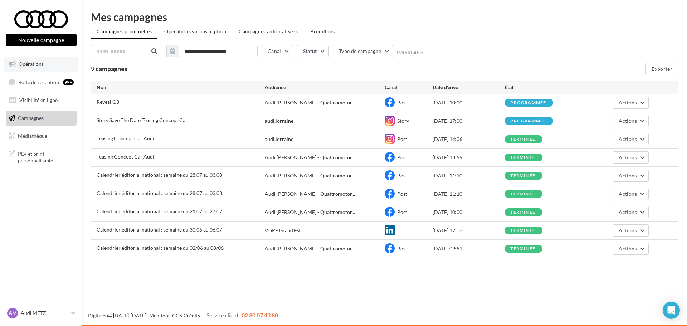
click at [34, 63] on span "Opérations" at bounding box center [31, 64] width 25 height 6
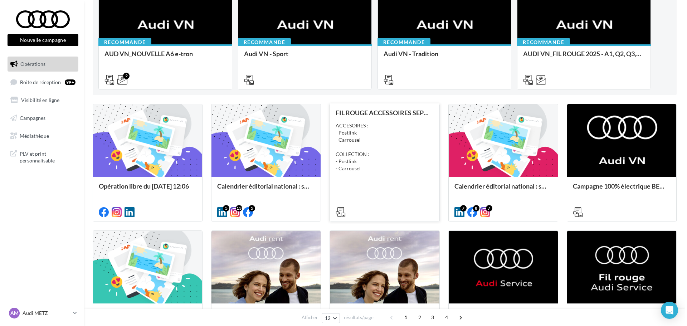
scroll to position [128, 0]
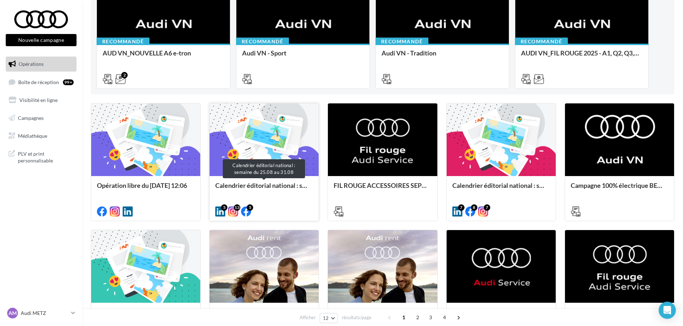
click at [258, 184] on div "Calendrier éditorial national : semaine du 25.08 au 31.08" at bounding box center [264, 189] width 98 height 14
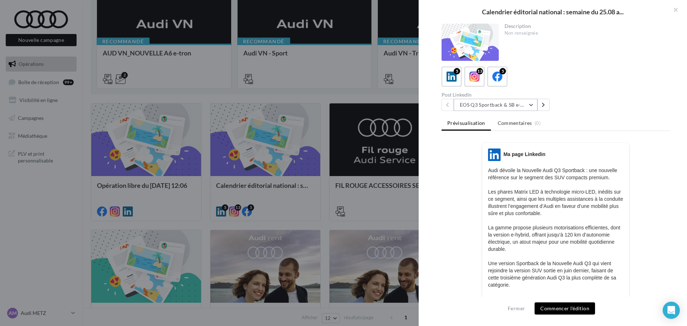
click at [506, 103] on button "EOS Q3 Sportback & SB e-Hybrid" at bounding box center [496, 105] width 84 height 12
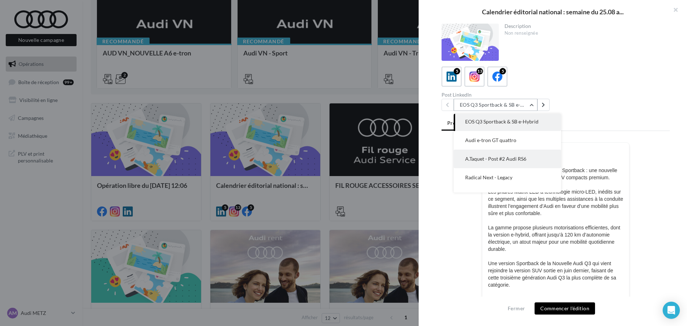
scroll to position [0, 0]
click at [475, 76] on icon at bounding box center [474, 77] width 10 height 10
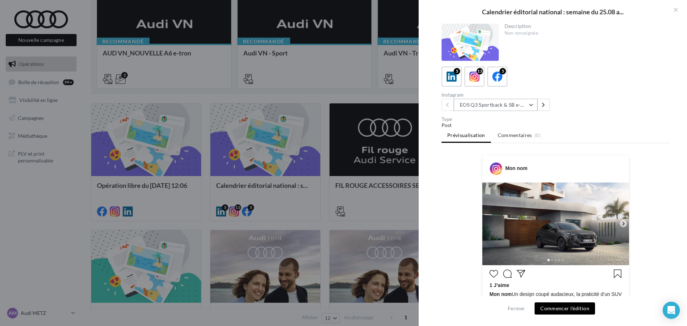
click at [484, 103] on button "EOS Q3 Sportback & SB e-Hybrid" at bounding box center [496, 105] width 84 height 12
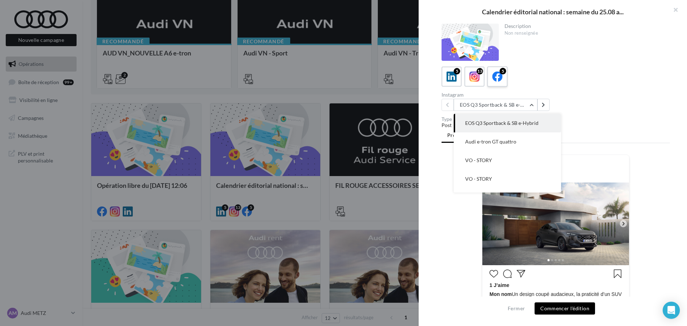
click at [497, 80] on icon at bounding box center [497, 77] width 10 height 10
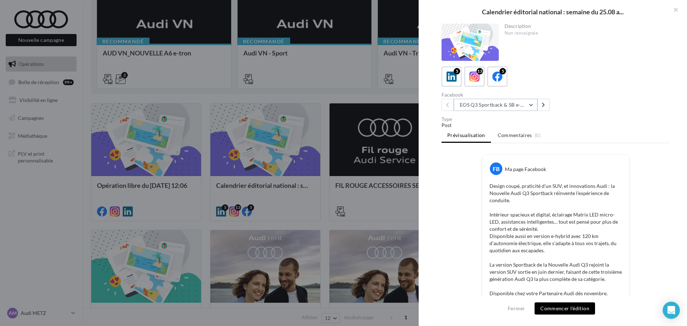
click at [498, 105] on button "EOS Q3 Sportback & SB e-Hybrid" at bounding box center [496, 105] width 84 height 12
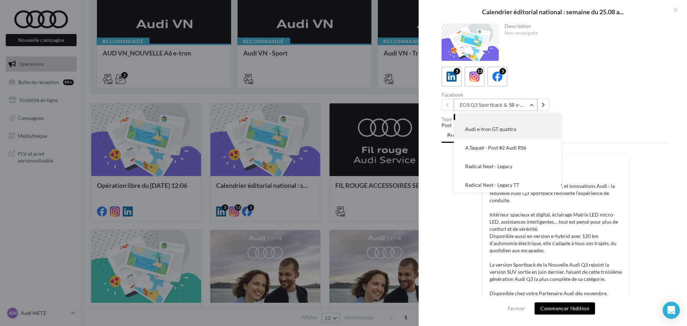
scroll to position [14, 0]
click at [492, 136] on button "Audi e-tron GT quattro" at bounding box center [507, 127] width 107 height 19
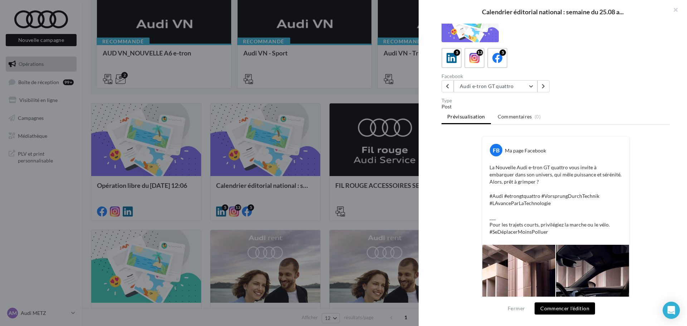
scroll to position [1, 0]
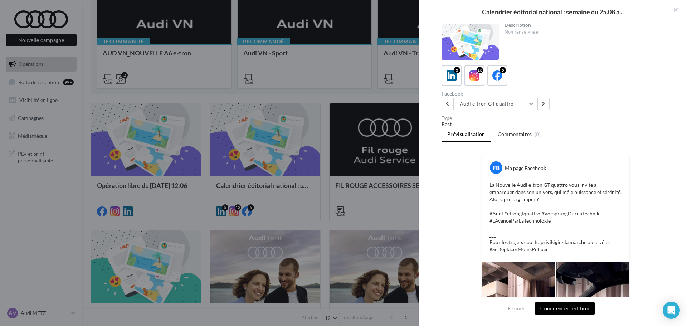
click at [561, 306] on button "Commencer l'édition" at bounding box center [565, 308] width 60 height 12
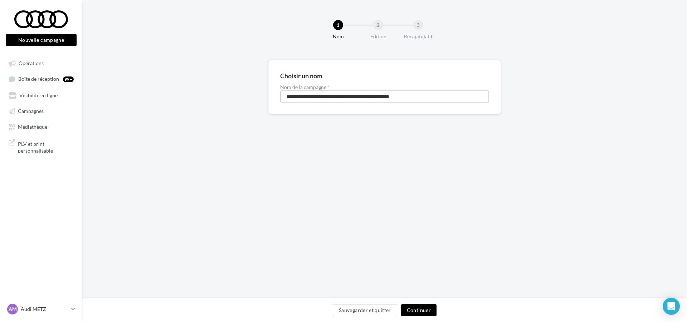
click at [328, 98] on input "**********" at bounding box center [384, 97] width 209 height 12
click at [307, 97] on input "*********" at bounding box center [384, 97] width 209 height 12
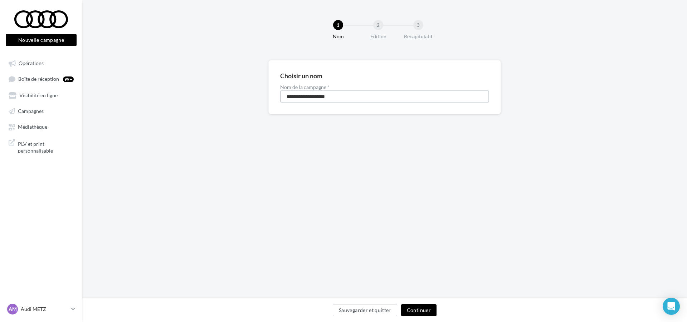
type input "**********"
click at [415, 308] on button "Continuer" at bounding box center [418, 311] width 35 height 12
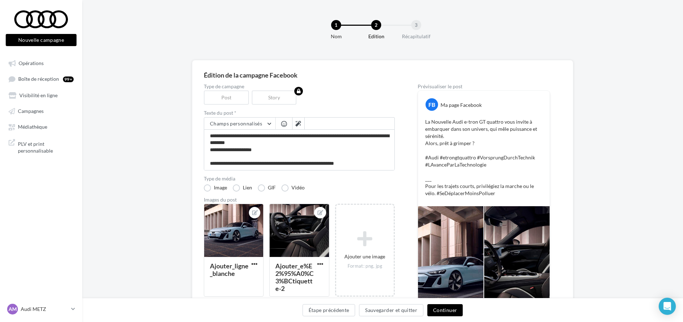
scroll to position [27, 0]
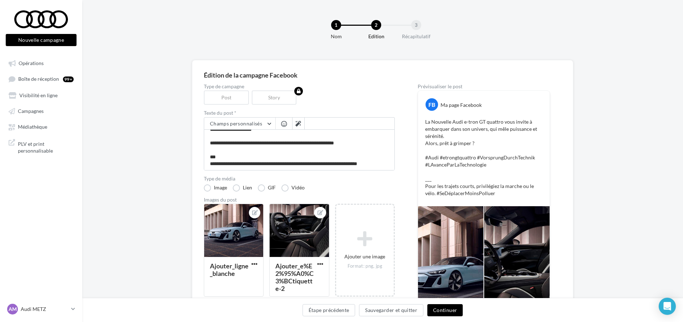
click at [447, 313] on button "Continuer" at bounding box center [445, 311] width 35 height 12
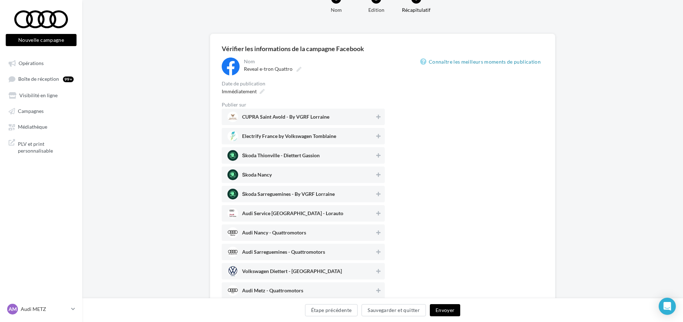
scroll to position [29, 0]
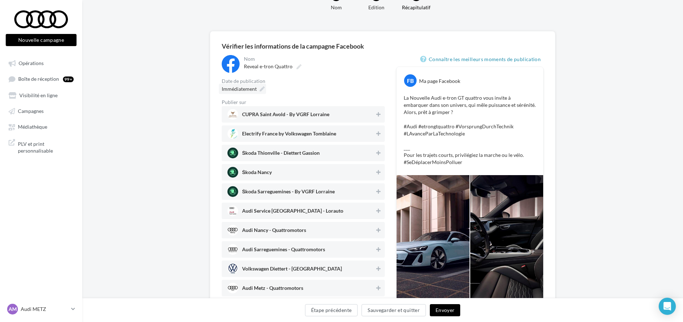
click at [265, 88] on div "Immédiatement" at bounding box center [242, 89] width 47 height 10
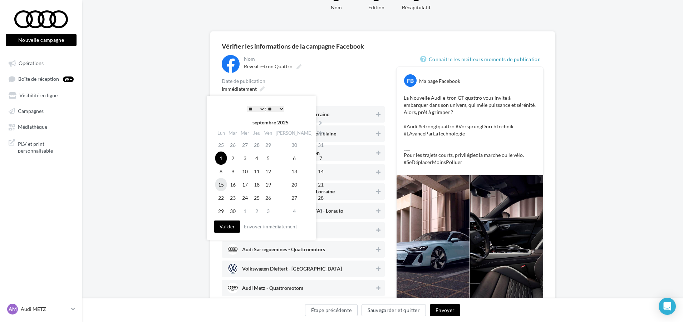
click at [224, 185] on td "15" at bounding box center [220, 184] width 11 height 13
click at [230, 231] on button "Valider" at bounding box center [227, 227] width 26 height 12
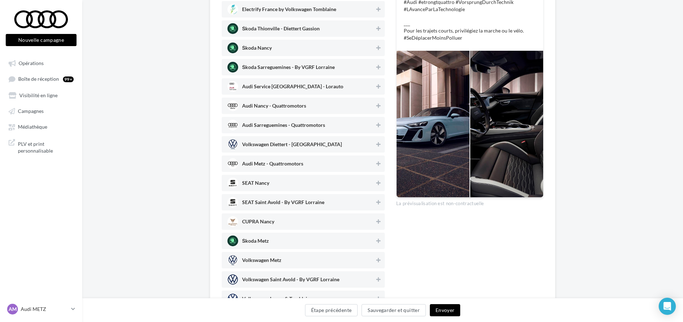
scroll to position [154, 0]
click at [368, 104] on span "Audi Nancy - Quattromotors" at bounding box center [301, 105] width 147 height 11
click at [374, 122] on span "Audi Sarreguemines - Quattromotors" at bounding box center [301, 125] width 147 height 11
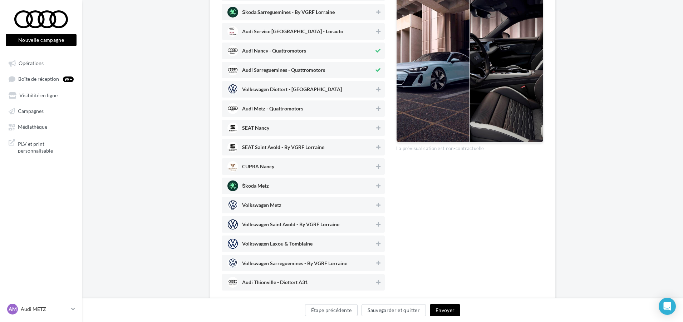
scroll to position [210, 0]
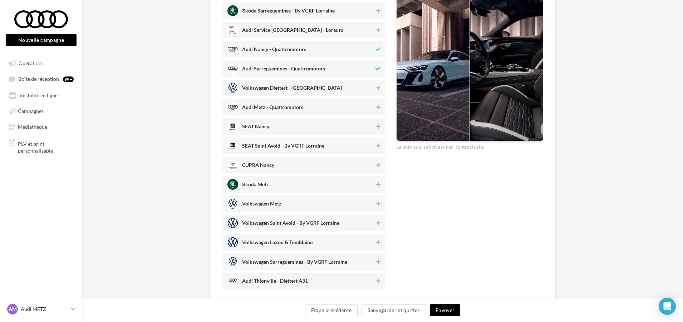
click at [362, 107] on span "Audi Metz - Quattromotors" at bounding box center [301, 107] width 147 height 11
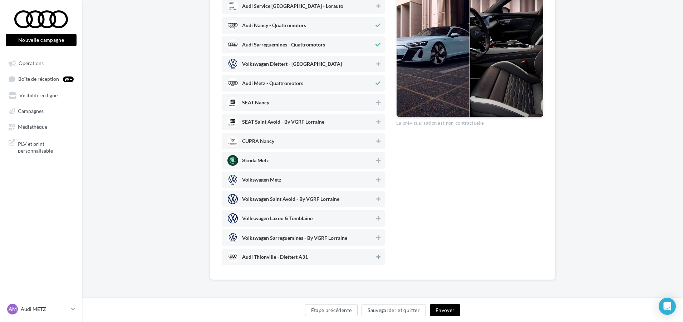
click at [377, 259] on icon at bounding box center [378, 257] width 4 height 5
click at [441, 313] on button "Envoyer" at bounding box center [445, 311] width 30 height 12
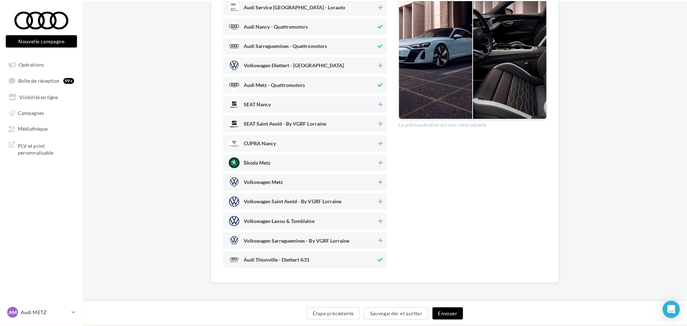
scroll to position [230, 0]
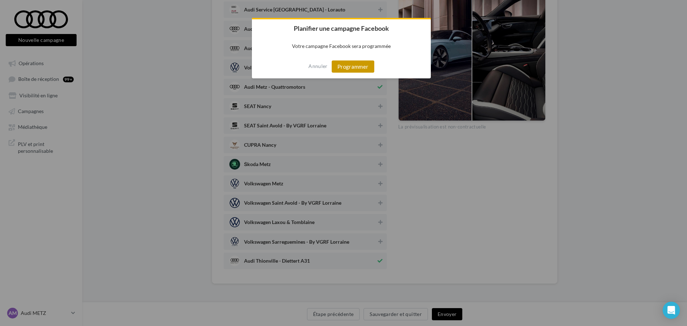
click at [352, 72] on button "Programmer" at bounding box center [353, 66] width 43 height 12
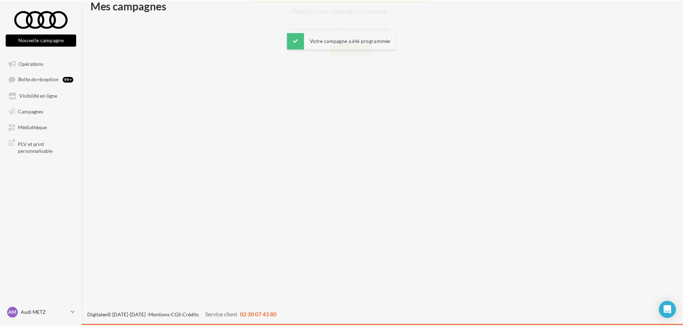
scroll to position [11, 0]
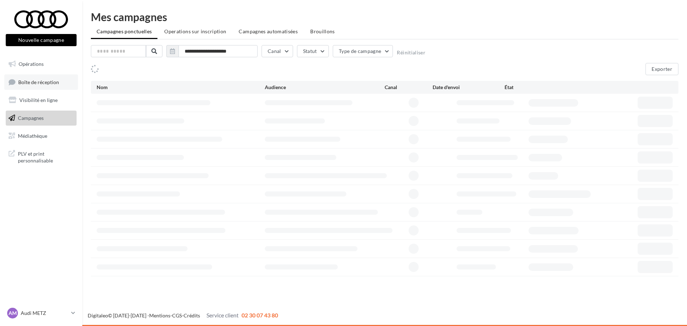
click at [40, 84] on span "Boîte de réception" at bounding box center [38, 82] width 41 height 6
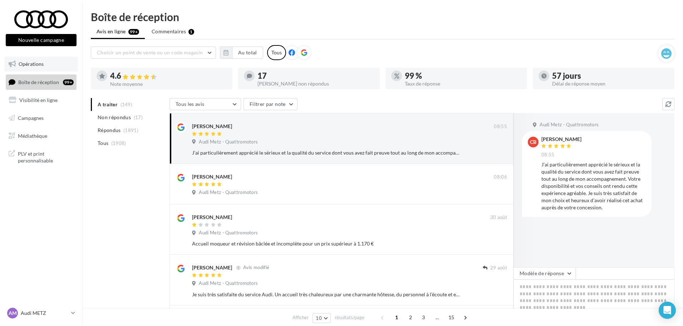
click at [43, 67] on link "Opérations" at bounding box center [41, 64] width 74 height 15
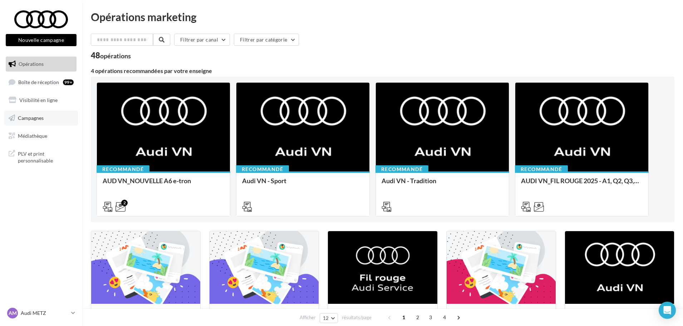
click at [47, 121] on link "Campagnes" at bounding box center [41, 118] width 74 height 15
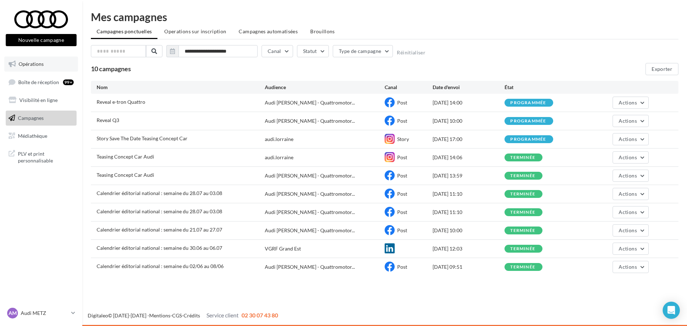
click at [38, 68] on link "Opérations" at bounding box center [41, 64] width 74 height 15
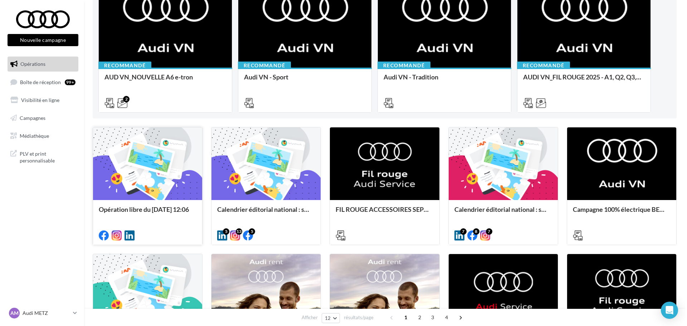
scroll to position [104, 0]
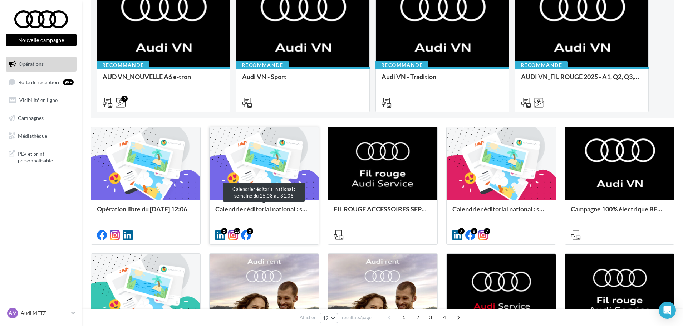
click at [260, 211] on div "Calendrier éditorial national : semaine du 25.08 au 31.08" at bounding box center [264, 212] width 98 height 14
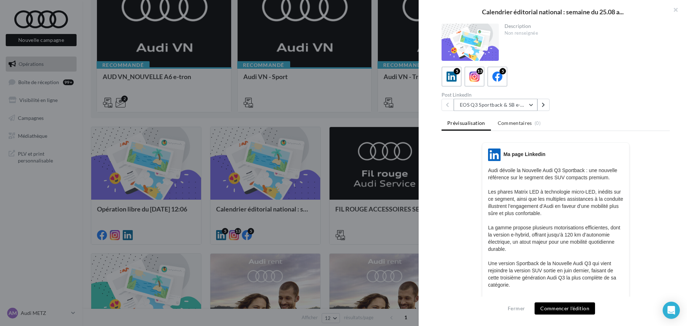
click at [526, 106] on button "EOS Q3 Sportback & SB e-Hybrid" at bounding box center [496, 105] width 84 height 12
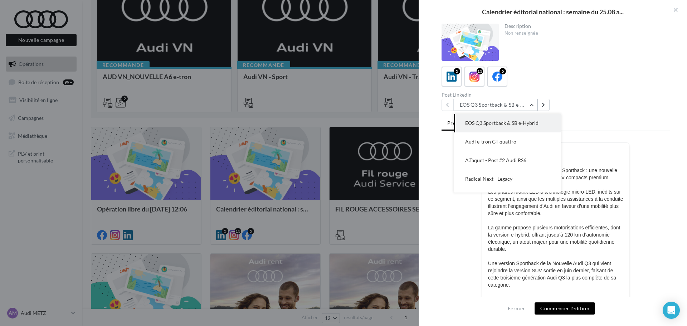
click at [514, 104] on button "EOS Q3 Sportback & SB e-Hybrid" at bounding box center [496, 105] width 84 height 12
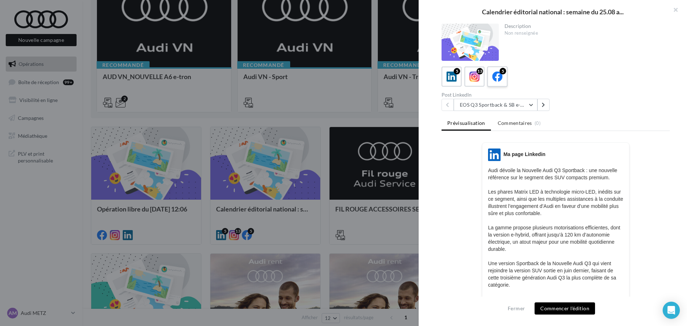
click at [503, 74] on div "5" at bounding box center [497, 76] width 13 height 13
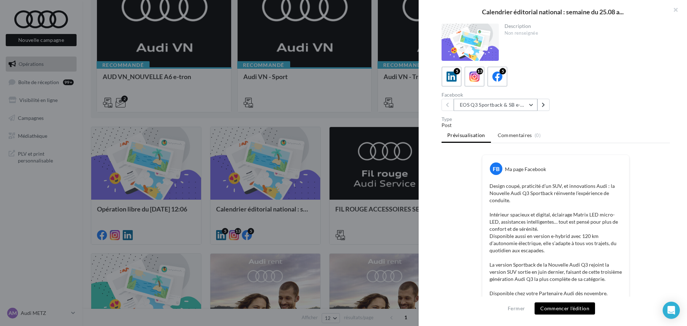
click at [503, 107] on button "EOS Q3 Sportback & SB e-Hybrid" at bounding box center [496, 105] width 84 height 12
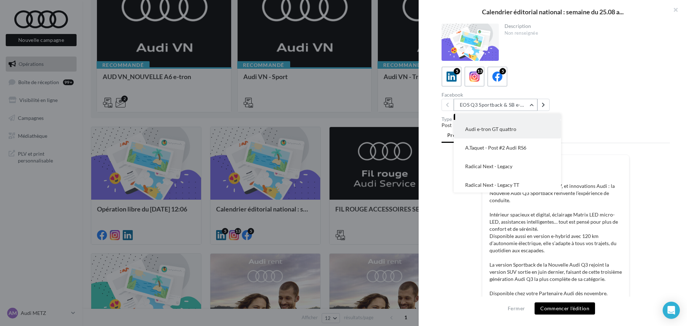
scroll to position [14, 0]
click at [505, 149] on button "A.Taquet - Post #2 Audi RS6" at bounding box center [507, 146] width 107 height 19
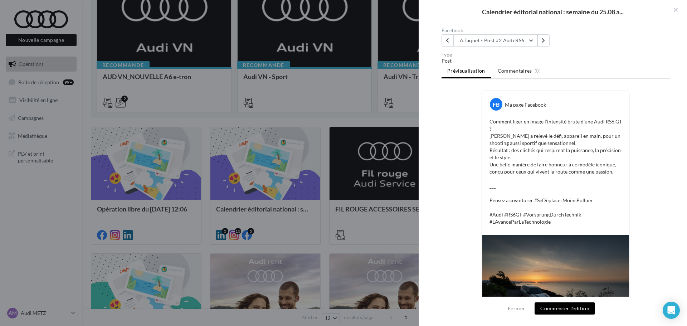
scroll to position [0, 0]
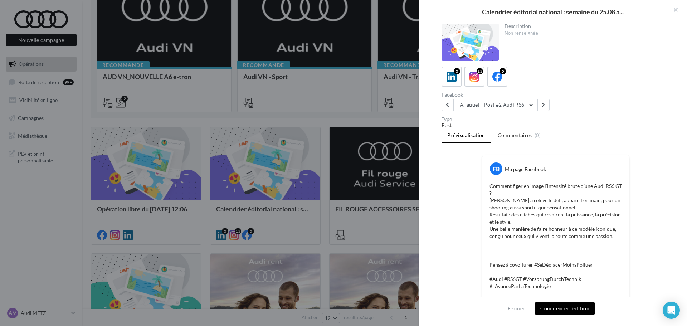
click at [577, 309] on button "Commencer l'édition" at bounding box center [565, 308] width 60 height 12
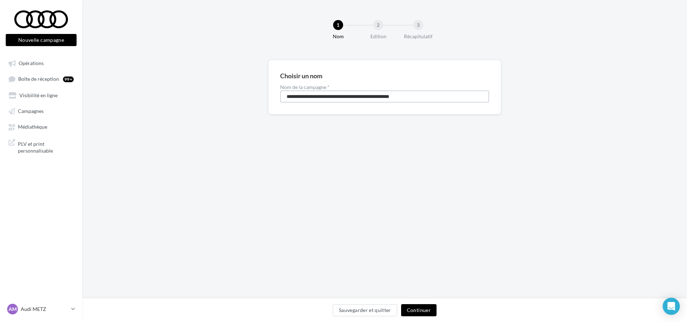
click at [324, 98] on input "**********" at bounding box center [384, 97] width 209 height 12
type input "********"
click at [419, 312] on button "Continuer" at bounding box center [418, 311] width 35 height 12
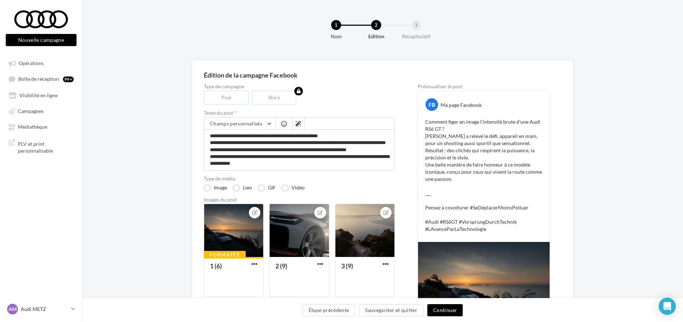
click at [455, 312] on button "Continuer" at bounding box center [445, 311] width 35 height 12
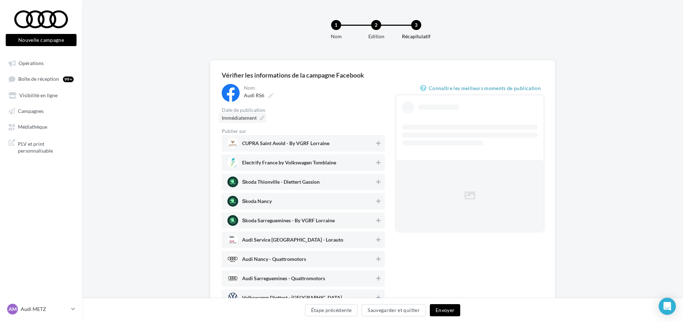
click at [263, 118] on icon at bounding box center [262, 118] width 5 height 5
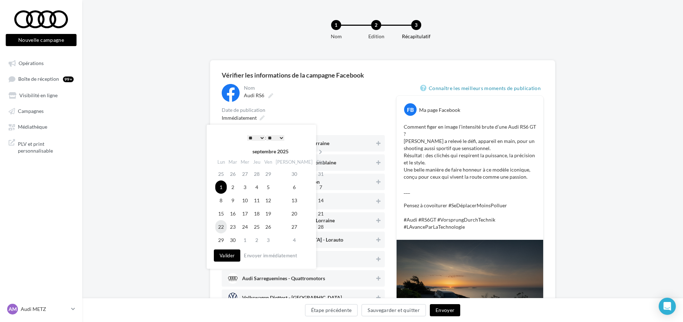
click at [224, 230] on td "22" at bounding box center [220, 226] width 11 height 13
click at [229, 258] on button "Valider" at bounding box center [227, 256] width 26 height 12
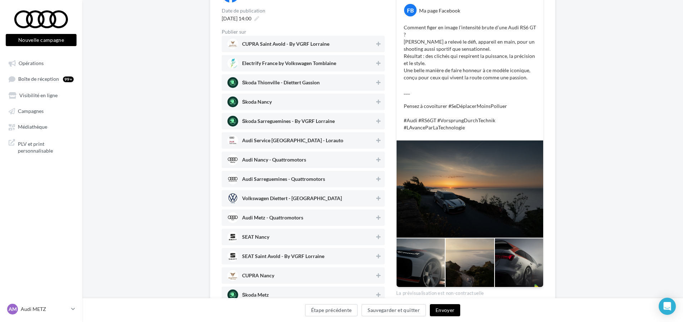
scroll to position [100, 0]
click at [295, 136] on span "Audi Service Saint-Avold - Lorauto" at bounding box center [301, 140] width 147 height 11
click at [301, 151] on div "CUPRA Saint Avold - By VGRF Lorraine Electrify France by Volkswagen Tomblaine Š…" at bounding box center [303, 217] width 163 height 364
click at [303, 159] on span "Audi Nancy - Quattromotors" at bounding box center [274, 161] width 64 height 8
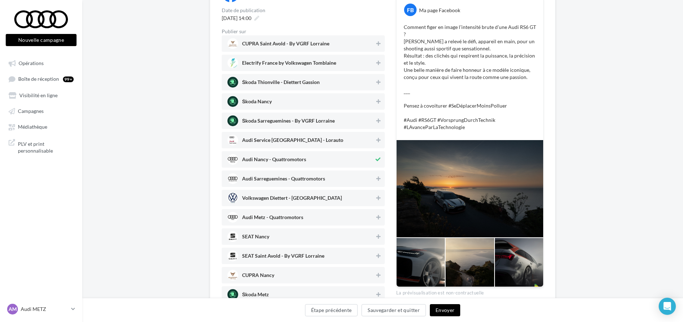
click at [308, 174] on span "Audi Sarreguemines - Quattromotors" at bounding box center [301, 179] width 147 height 11
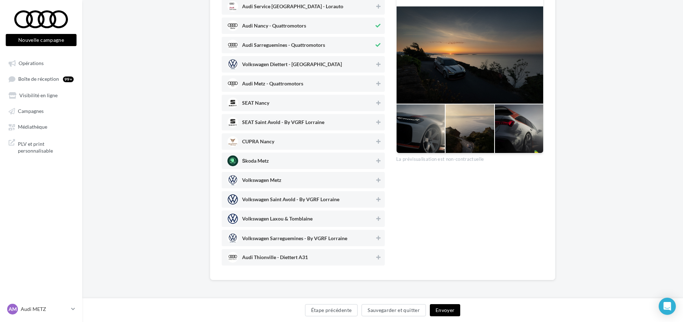
scroll to position [234, 0]
click at [300, 259] on span "Audi Thionville - Diettert A31" at bounding box center [275, 259] width 66 height 8
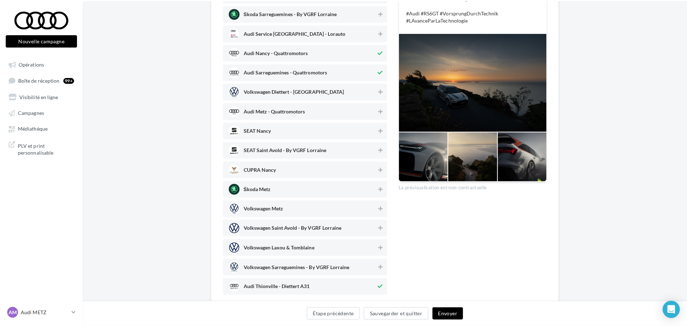
scroll to position [206, 0]
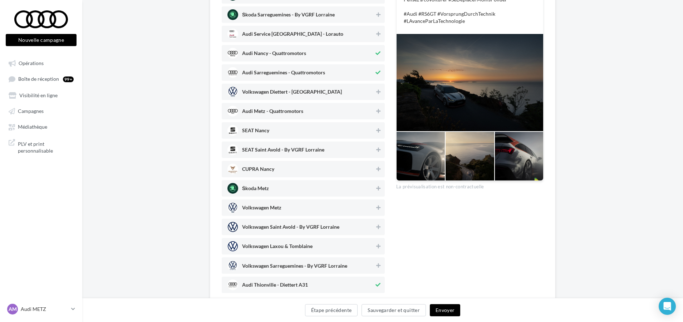
click at [360, 112] on span "Audi Metz - Quattromotors" at bounding box center [301, 111] width 147 height 11
click at [442, 312] on button "Envoyer" at bounding box center [445, 311] width 30 height 12
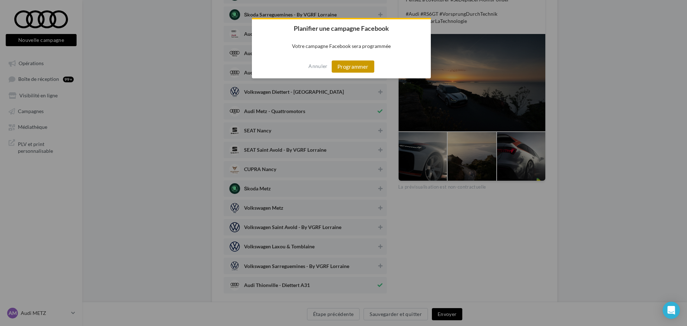
click at [348, 66] on button "Programmer" at bounding box center [353, 66] width 43 height 12
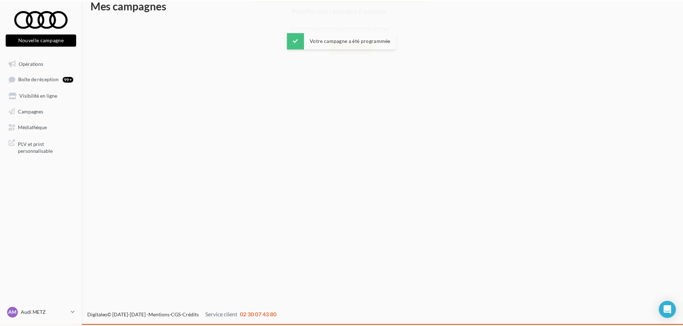
scroll to position [11, 0]
